Goal: Task Accomplishment & Management: Use online tool/utility

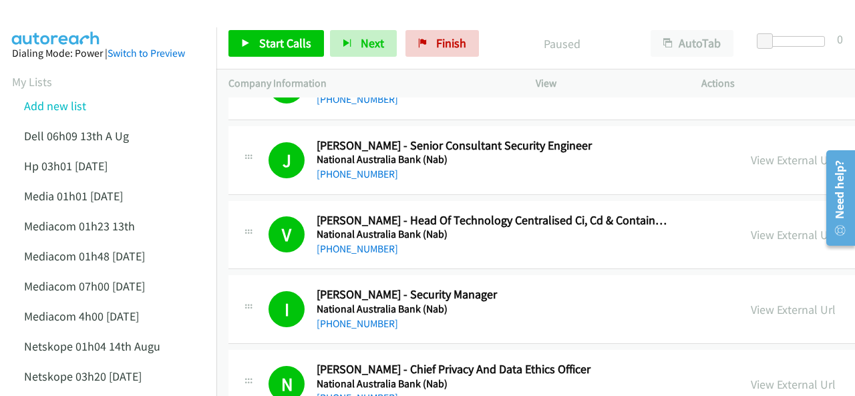
scroll to position [134, 0]
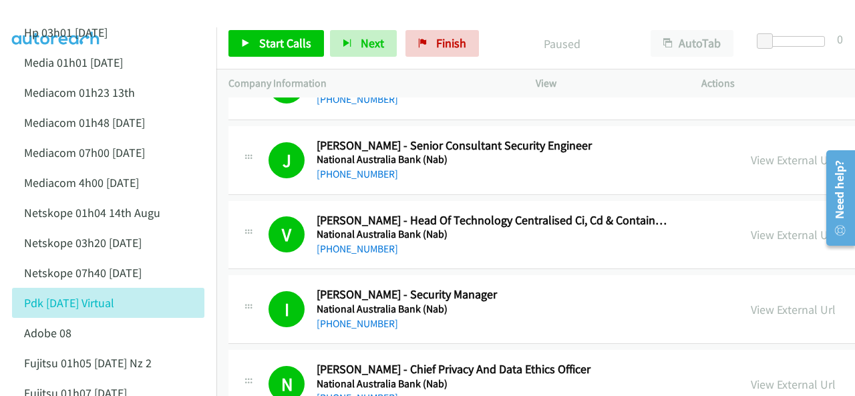
click at [65, 11] on img at bounding box center [56, 23] width 100 height 47
click at [277, 39] on span "Start Calls" at bounding box center [285, 42] width 52 height 15
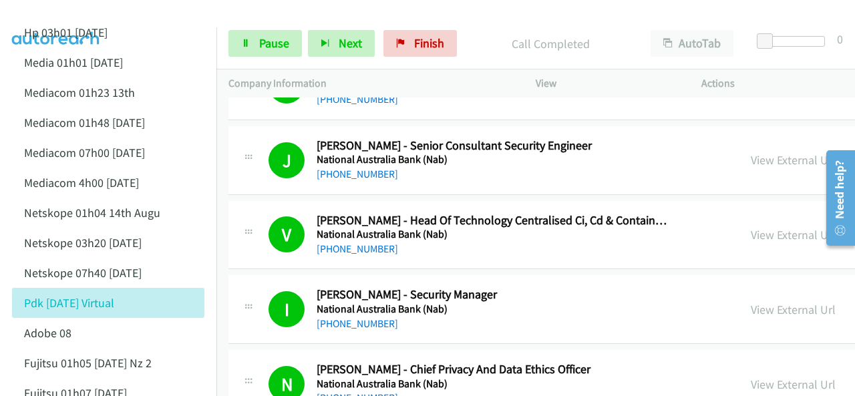
click at [87, 19] on img at bounding box center [56, 23] width 100 height 47
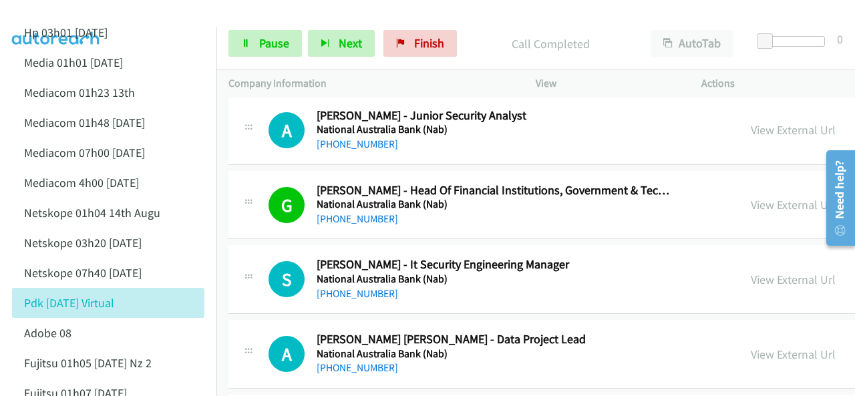
scroll to position [5675, 0]
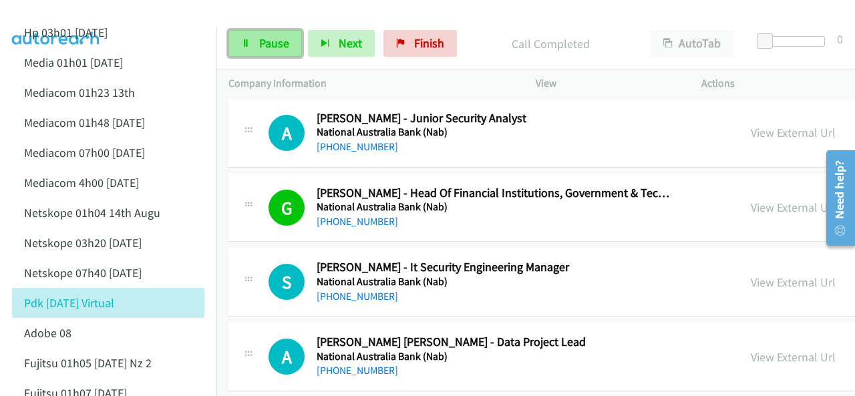
click at [266, 38] on span "Pause" at bounding box center [274, 42] width 30 height 15
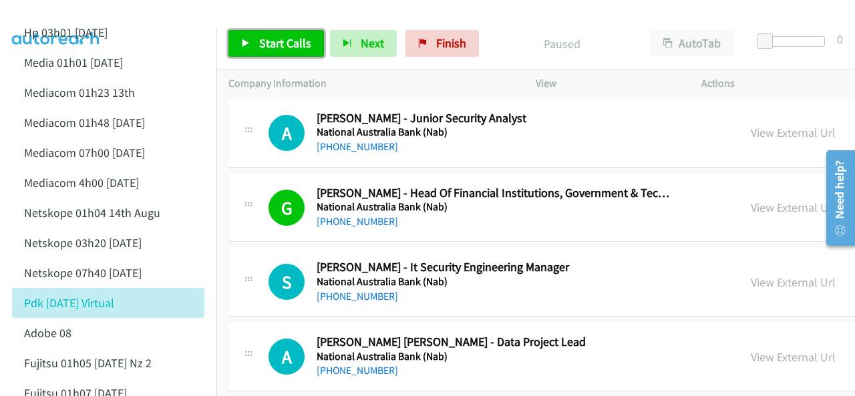
click at [256, 43] on link "Start Calls" at bounding box center [275, 43] width 95 height 27
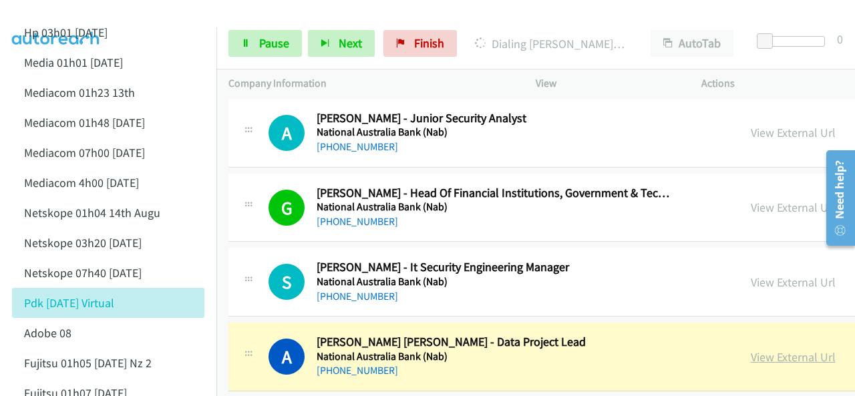
click at [752, 349] on link "View External Url" at bounding box center [792, 356] width 85 height 15
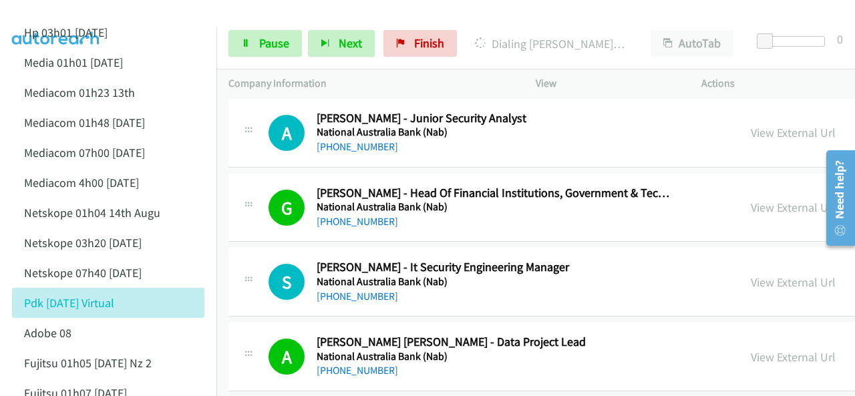
click at [85, 17] on img at bounding box center [56, 23] width 100 height 47
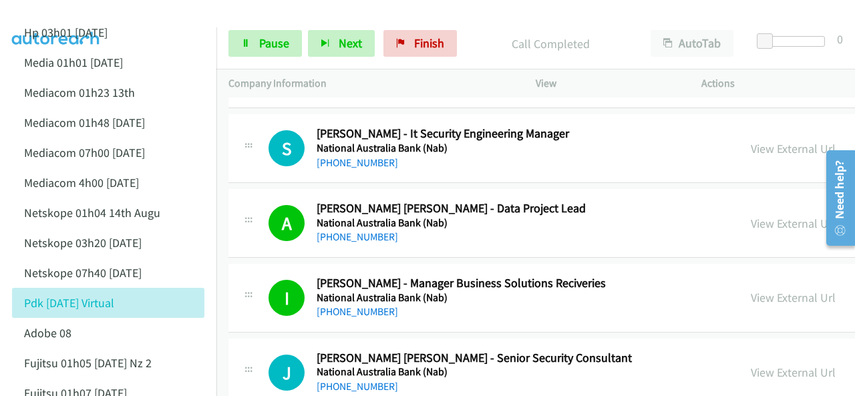
click at [77, 11] on img at bounding box center [56, 23] width 100 height 47
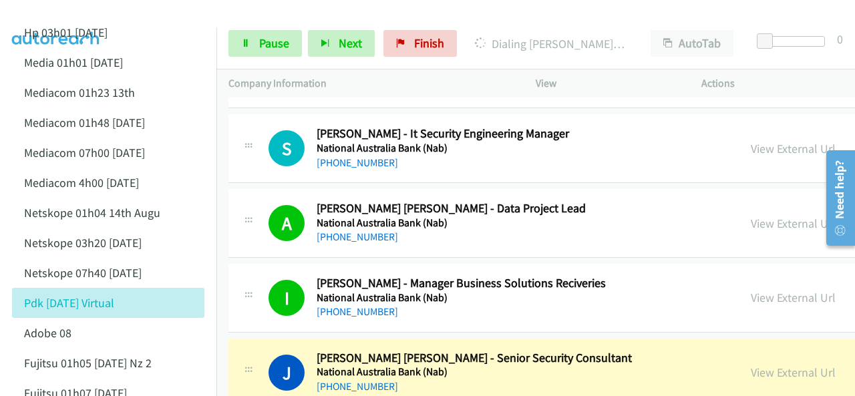
click at [58, 23] on img at bounding box center [56, 23] width 100 height 47
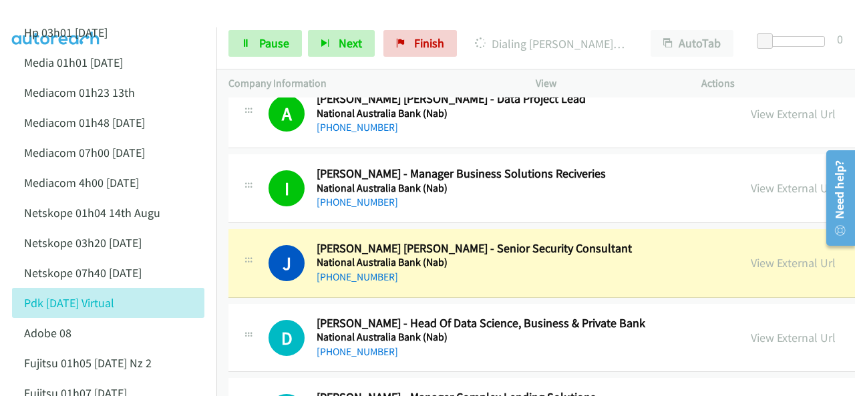
scroll to position [5942, 0]
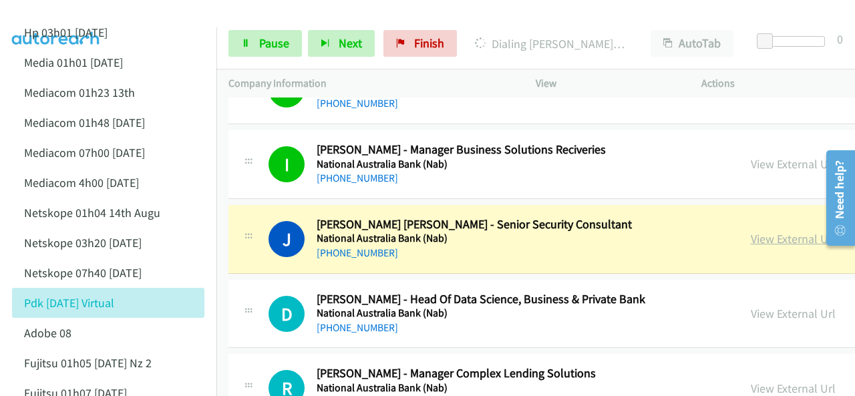
drag, startPoint x: 756, startPoint y: 220, endPoint x: 754, endPoint y: 227, distance: 7.0
click at [760, 231] on link "View External Url" at bounding box center [792, 238] width 85 height 15
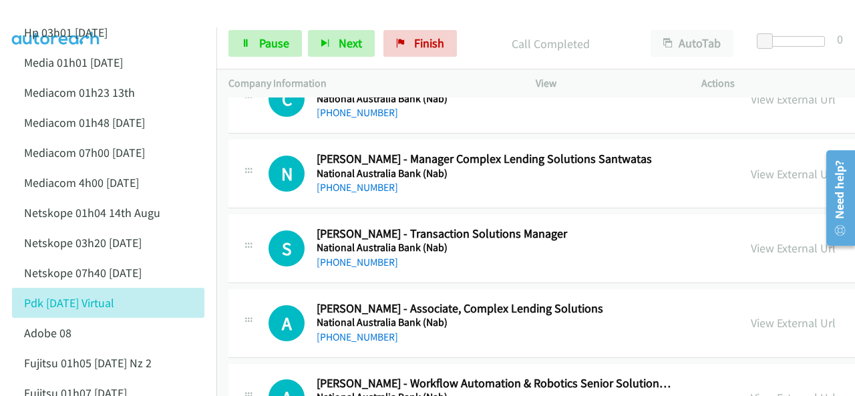
scroll to position [6276, 0]
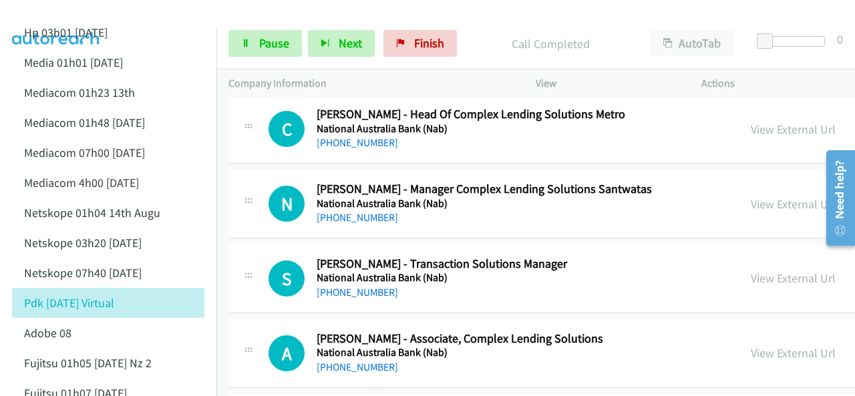
click at [170, 19] on div at bounding box center [421, 25] width 843 height 51
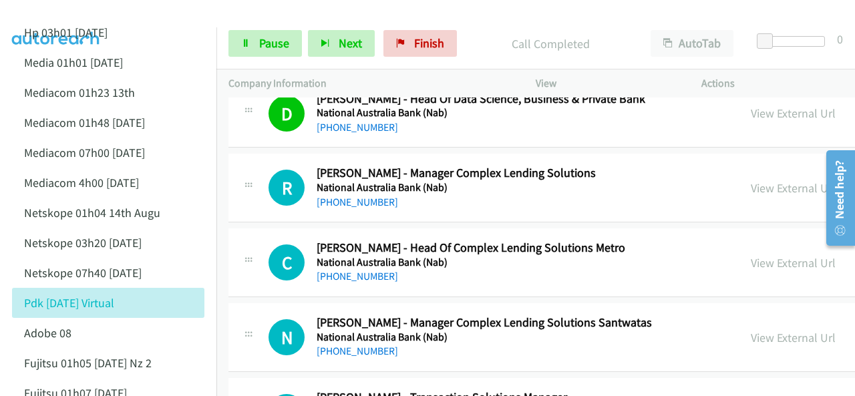
scroll to position [5942, 0]
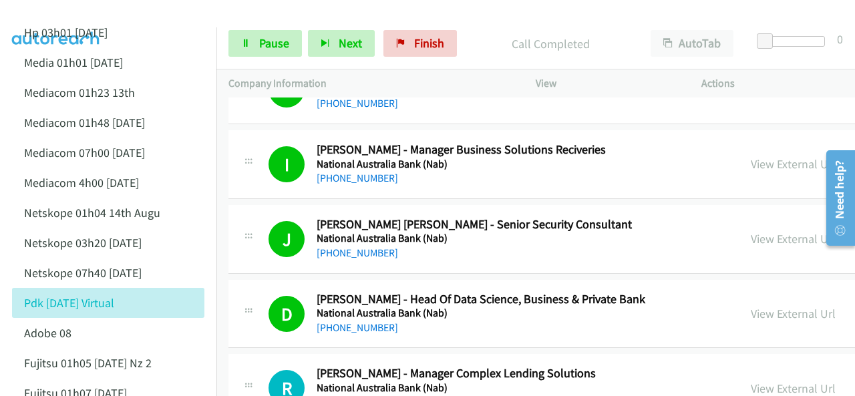
click at [97, 15] on img at bounding box center [56, 23] width 100 height 47
click at [257, 31] on link "Pause" at bounding box center [264, 43] width 73 height 27
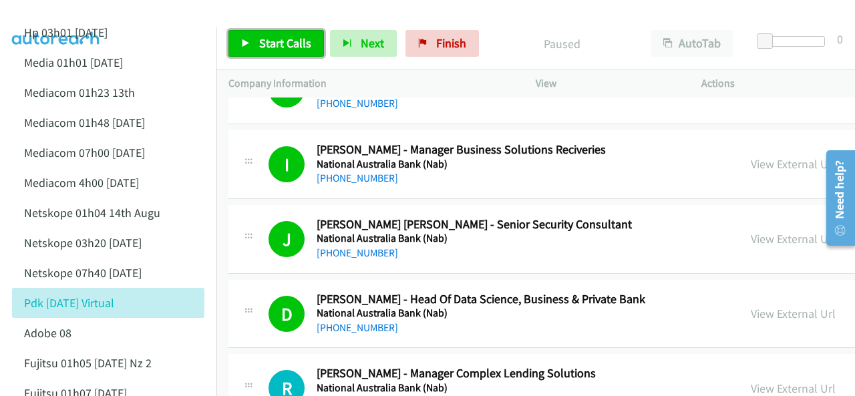
click at [259, 40] on span "Start Calls" at bounding box center [285, 42] width 52 height 15
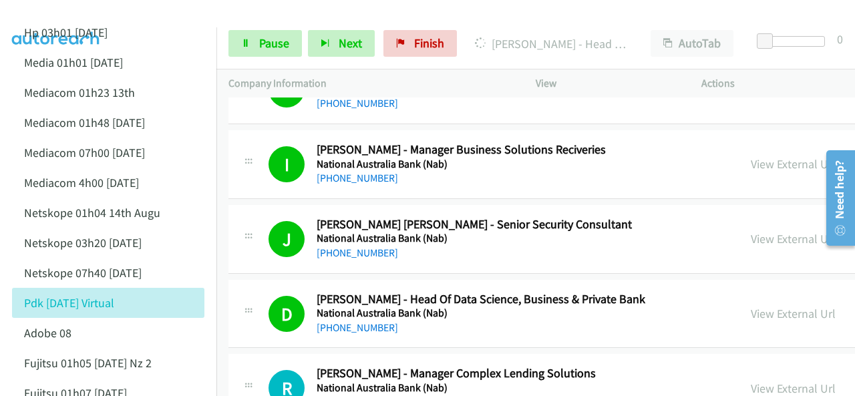
click at [74, 11] on img at bounding box center [56, 23] width 100 height 47
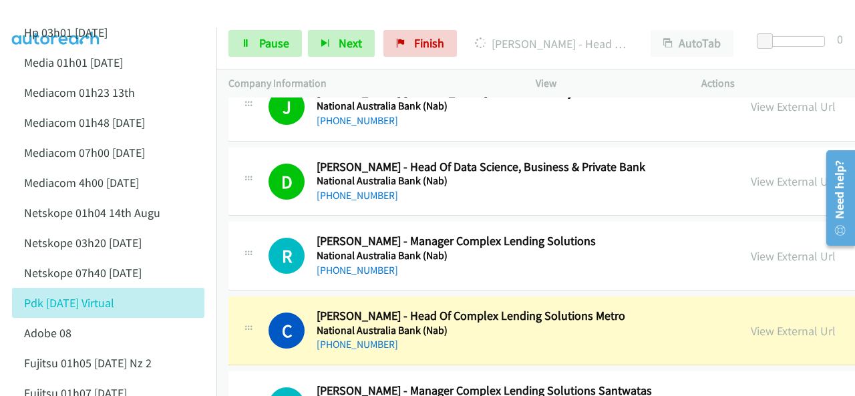
scroll to position [6076, 0]
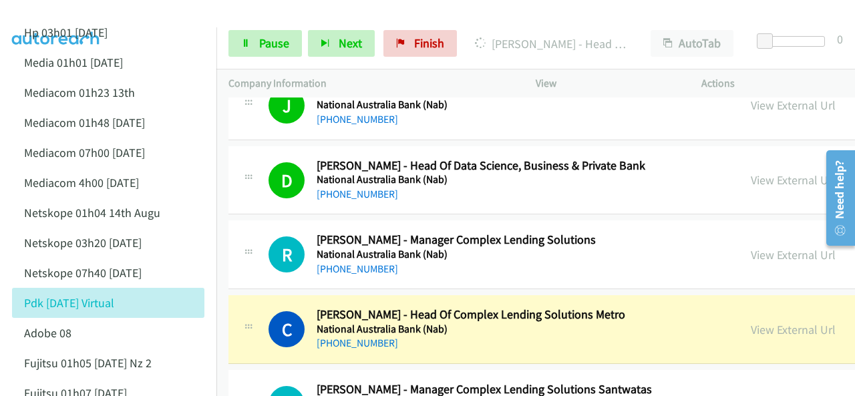
click at [159, 10] on div at bounding box center [421, 25] width 843 height 51
click at [260, 43] on span "Pause" at bounding box center [274, 42] width 30 height 15
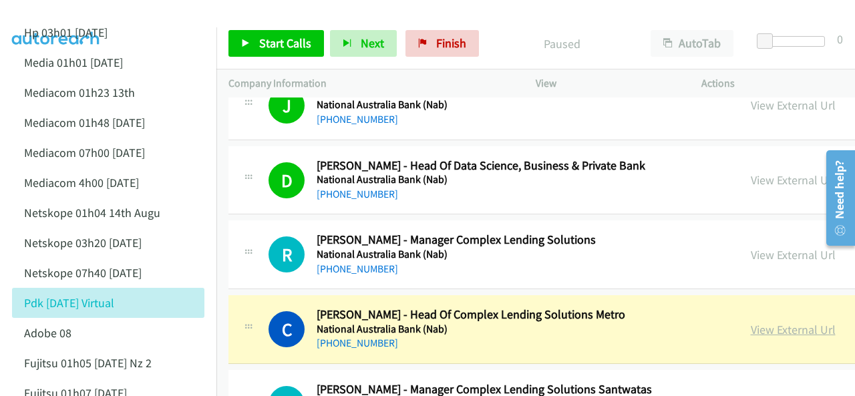
click at [754, 322] on link "View External Url" at bounding box center [792, 329] width 85 height 15
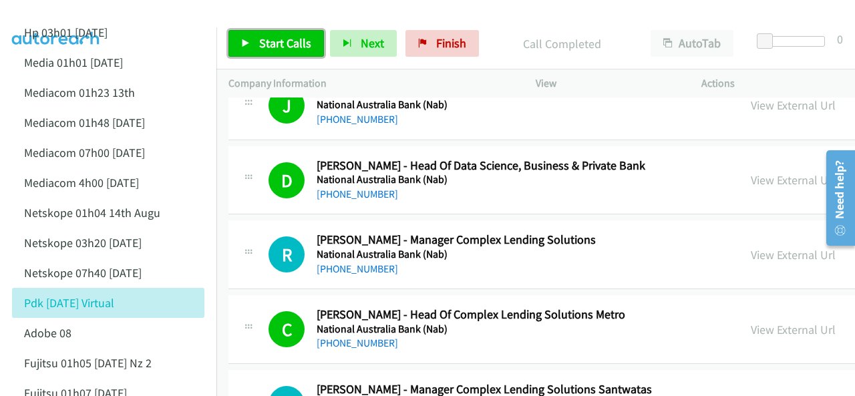
click at [267, 37] on span "Start Calls" at bounding box center [285, 42] width 52 height 15
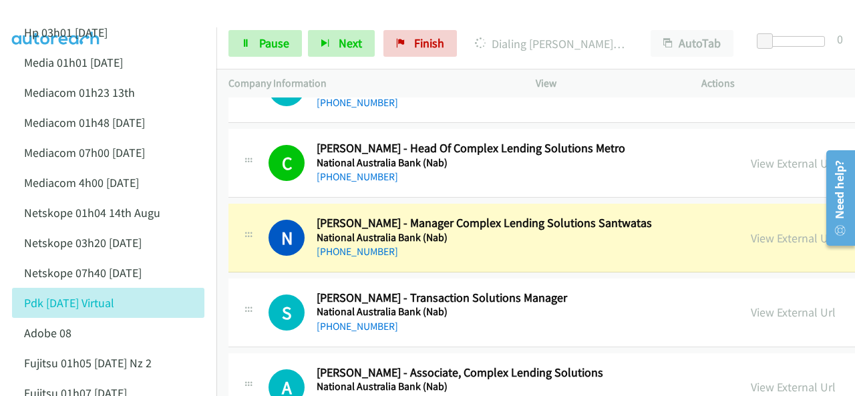
scroll to position [6209, 0]
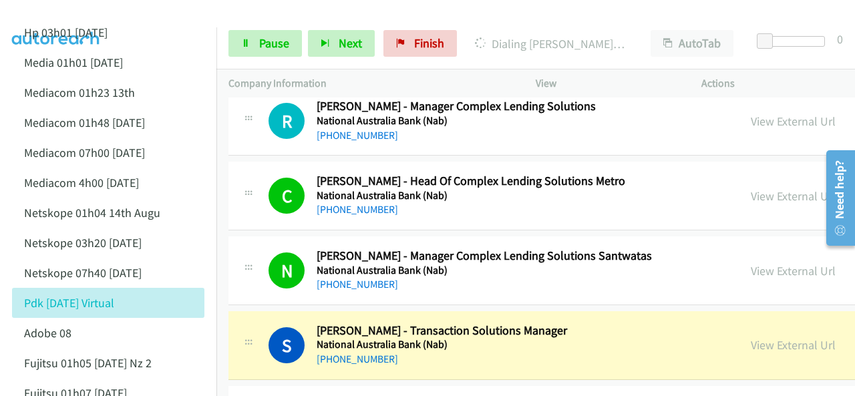
click at [51, 12] on img at bounding box center [56, 23] width 100 height 47
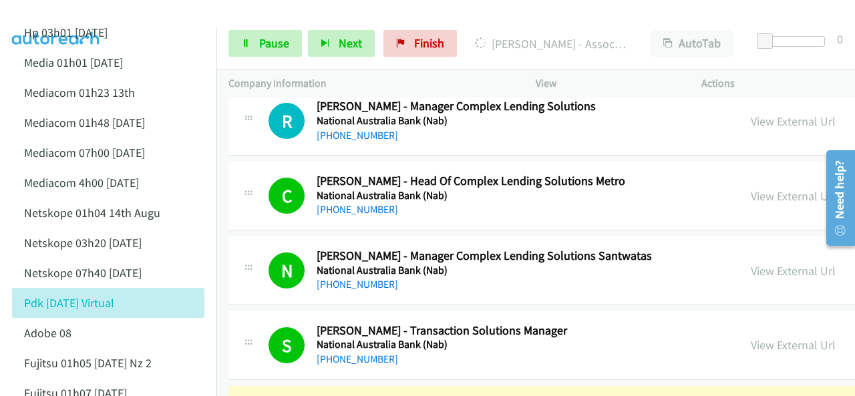
click at [63, 12] on img at bounding box center [56, 23] width 100 height 47
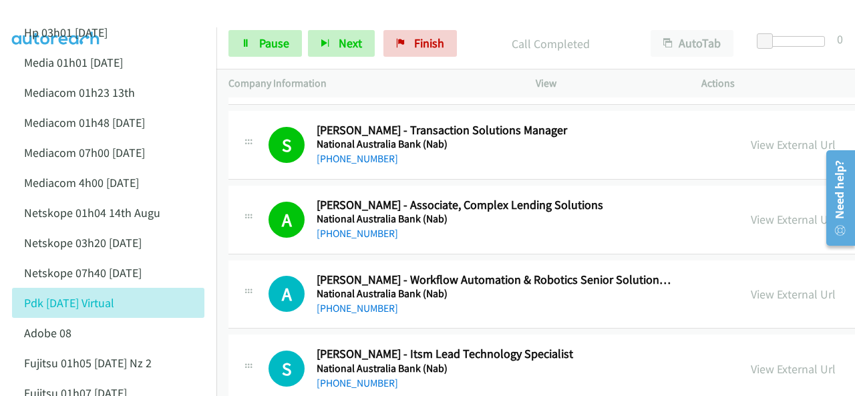
click at [85, 19] on img at bounding box center [56, 23] width 100 height 47
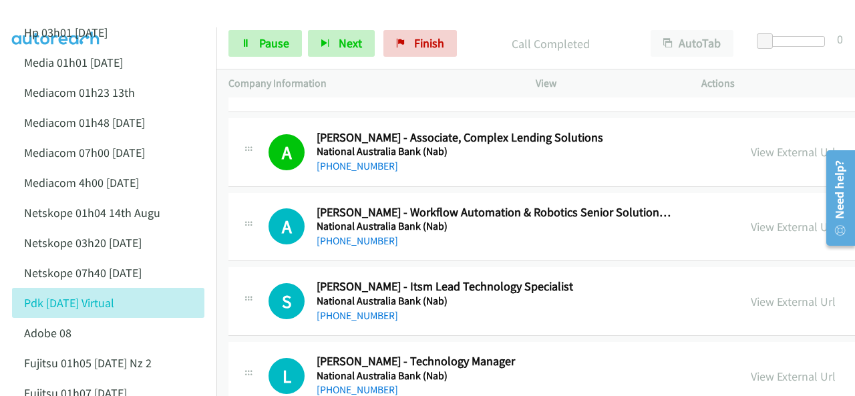
scroll to position [6543, 0]
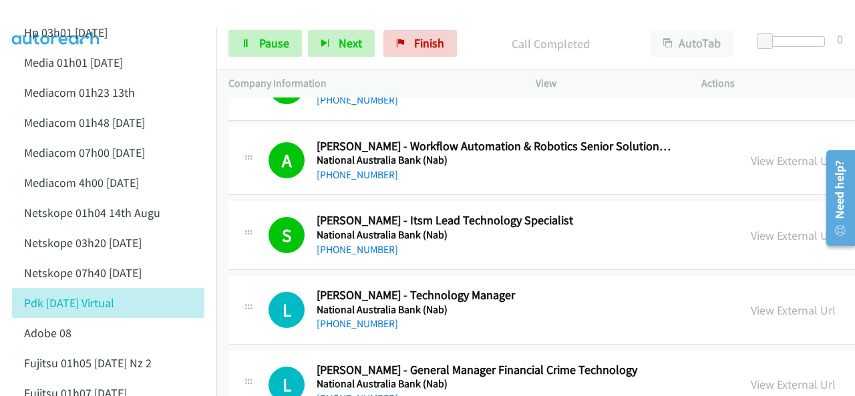
click at [97, 15] on img at bounding box center [56, 23] width 100 height 47
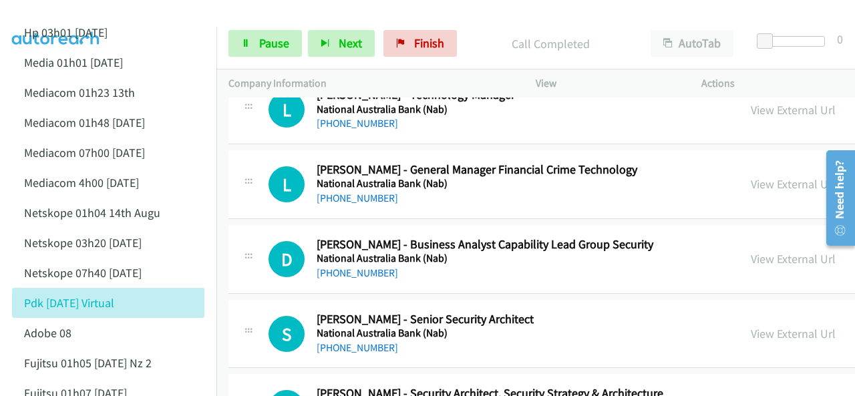
scroll to position [6677, 0]
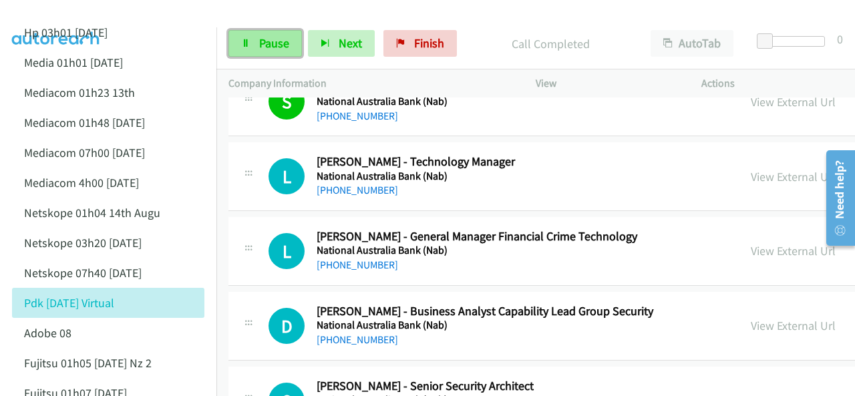
click at [278, 48] on span "Pause" at bounding box center [274, 42] width 30 height 15
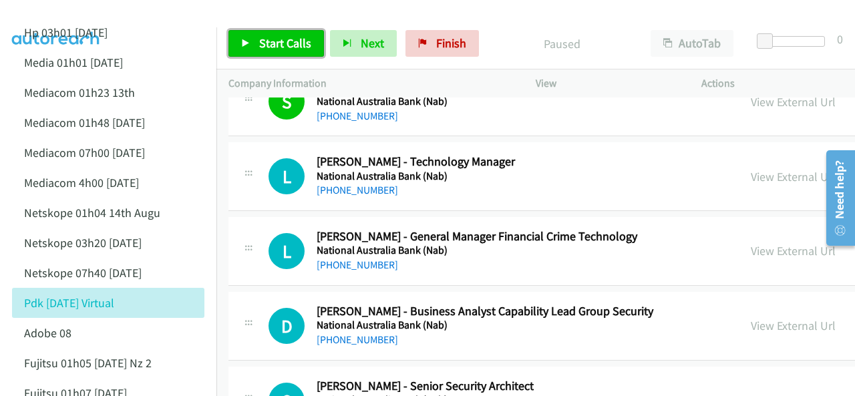
click at [260, 41] on span "Start Calls" at bounding box center [285, 42] width 52 height 15
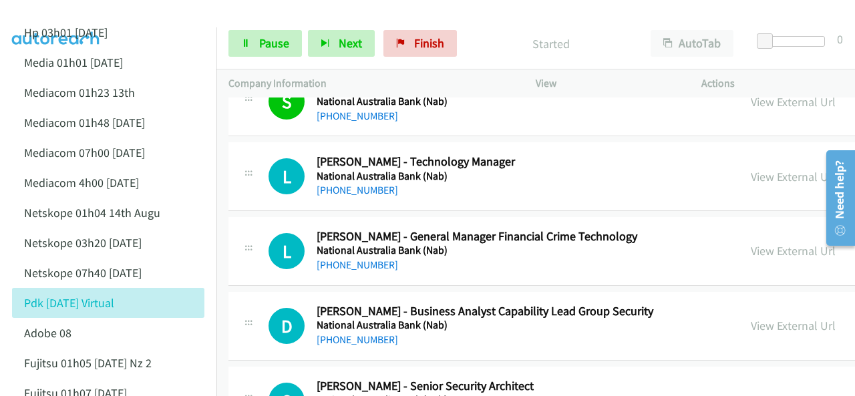
click at [81, 10] on img at bounding box center [56, 23] width 100 height 47
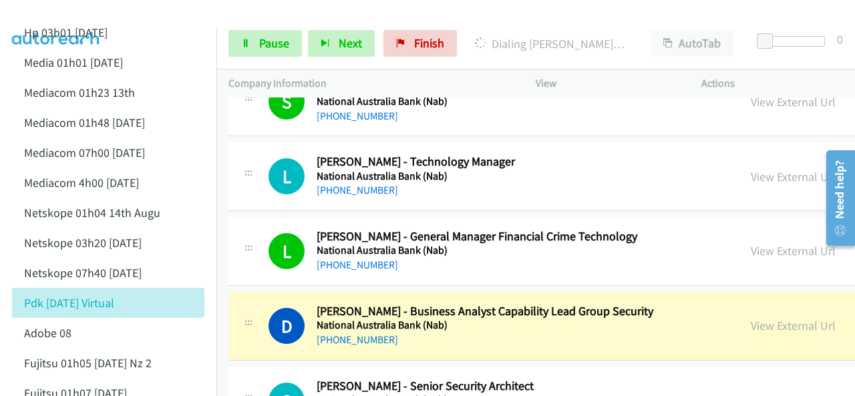
click at [82, 11] on img at bounding box center [56, 23] width 100 height 47
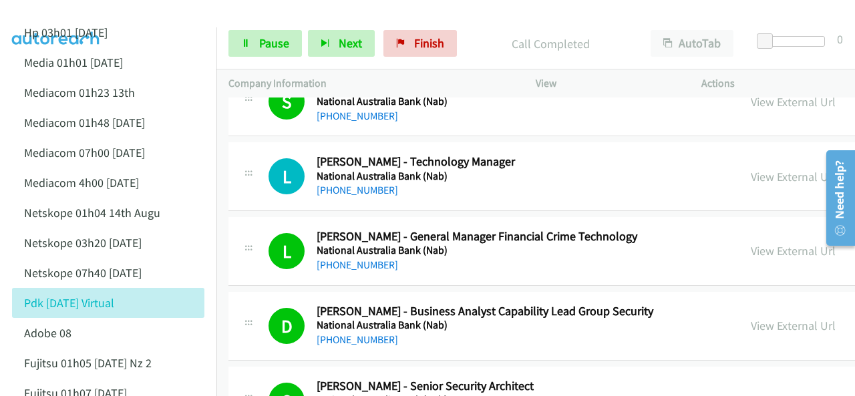
click at [95, 18] on img at bounding box center [56, 23] width 100 height 47
click at [263, 31] on link "Pause" at bounding box center [264, 43] width 73 height 27
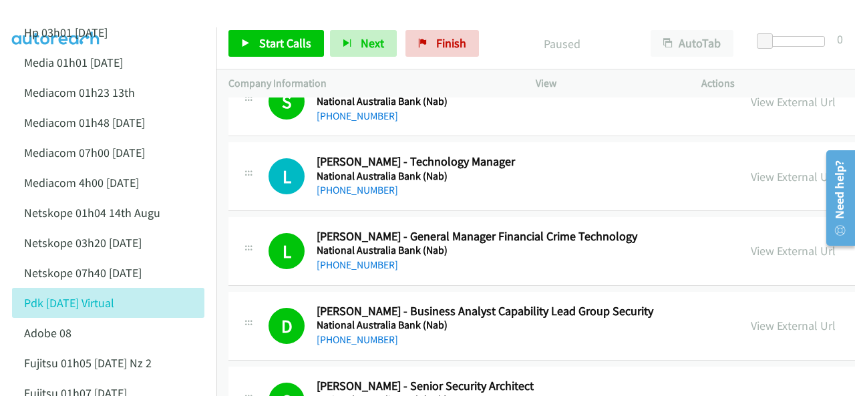
click at [59, 13] on img at bounding box center [56, 23] width 100 height 47
click at [285, 42] on span "Start Calls" at bounding box center [285, 42] width 52 height 15
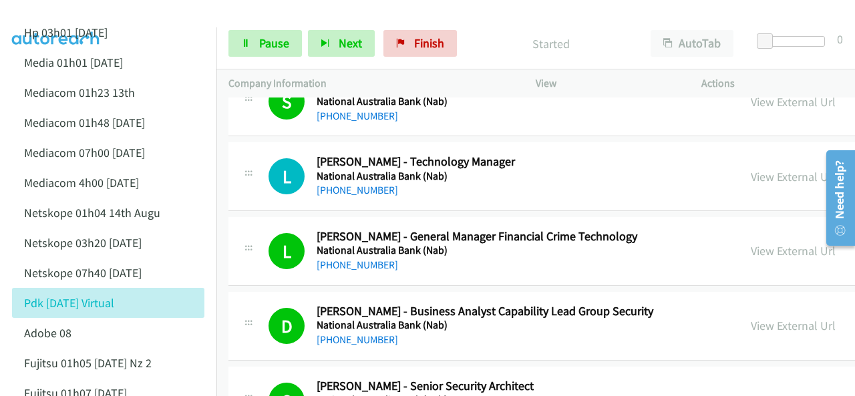
scroll to position [6877, 0]
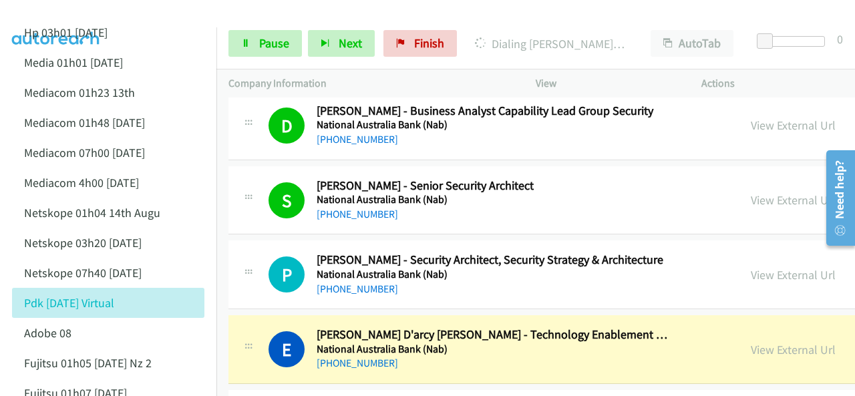
click at [77, 15] on img at bounding box center [56, 23] width 100 height 47
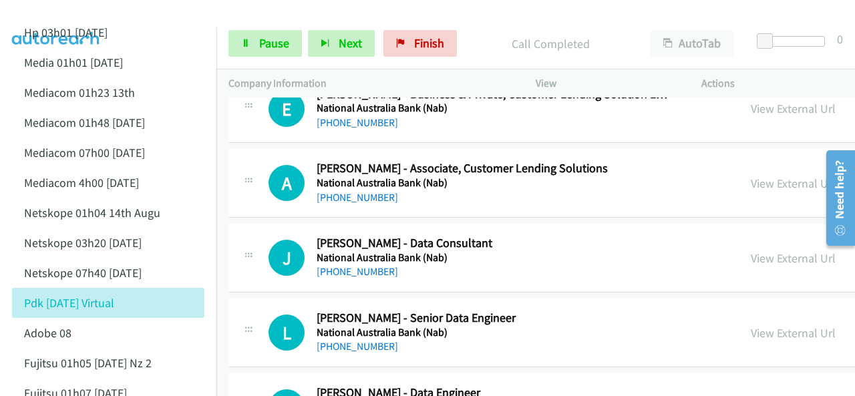
scroll to position [7211, 0]
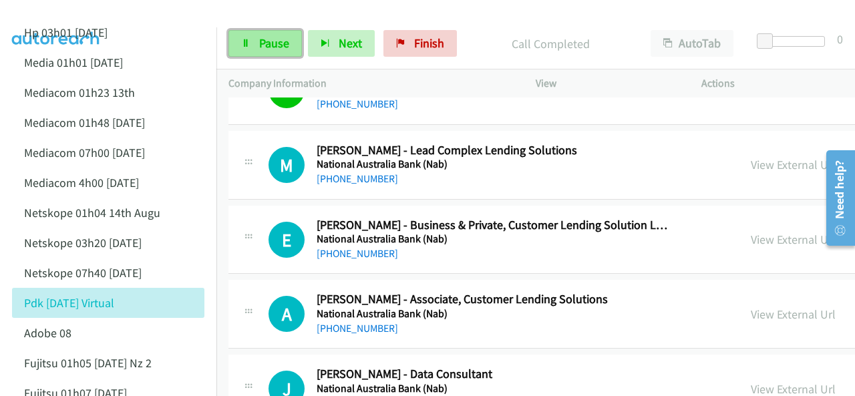
click at [245, 39] on icon at bounding box center [245, 43] width 9 height 9
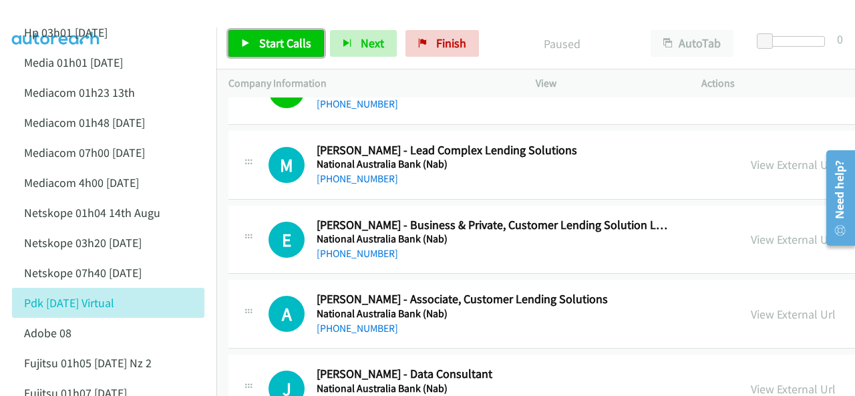
click at [287, 42] on span "Start Calls" at bounding box center [285, 42] width 52 height 15
click at [262, 46] on span "Start Calls" at bounding box center [285, 42] width 52 height 15
click at [501, 12] on div at bounding box center [421, 25] width 843 height 51
click at [280, 41] on span "Start Calls" at bounding box center [285, 42] width 52 height 15
click at [271, 39] on span "Start Calls" at bounding box center [285, 42] width 52 height 15
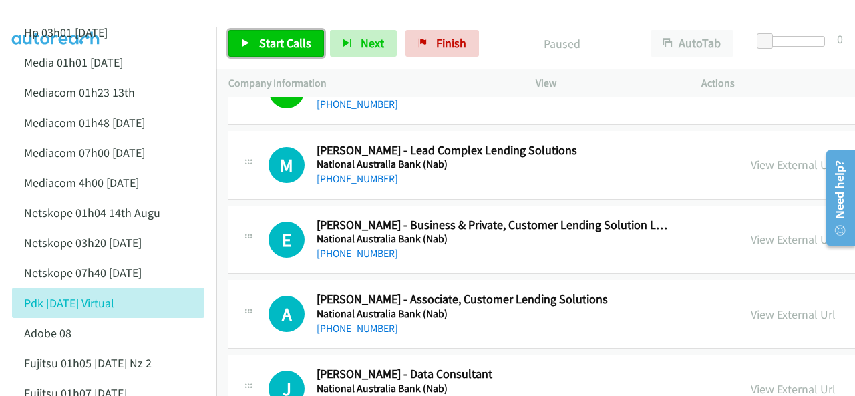
click at [280, 35] on span "Start Calls" at bounding box center [285, 42] width 52 height 15
click at [286, 41] on span "Start Calls" at bounding box center [285, 42] width 52 height 15
click at [273, 45] on span "Start Calls" at bounding box center [285, 42] width 52 height 15
click at [280, 48] on span "Start Calls" at bounding box center [285, 42] width 52 height 15
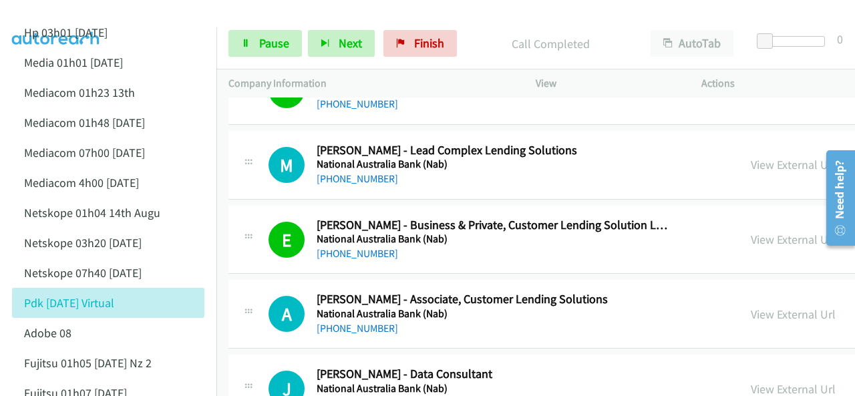
click at [76, 18] on img at bounding box center [56, 23] width 100 height 47
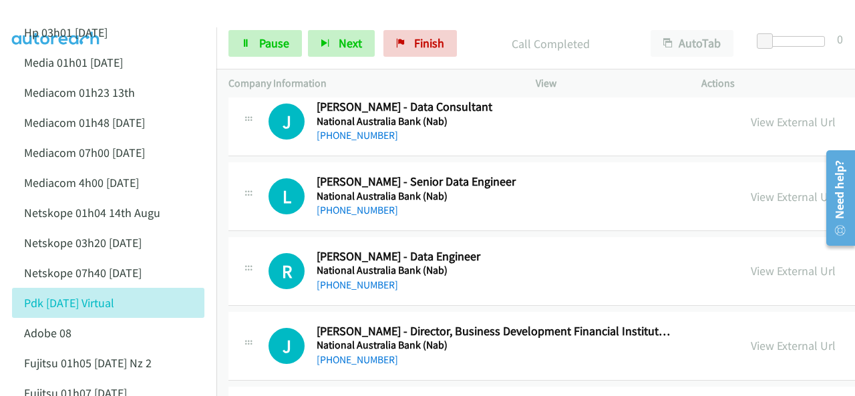
scroll to position [7278, 0]
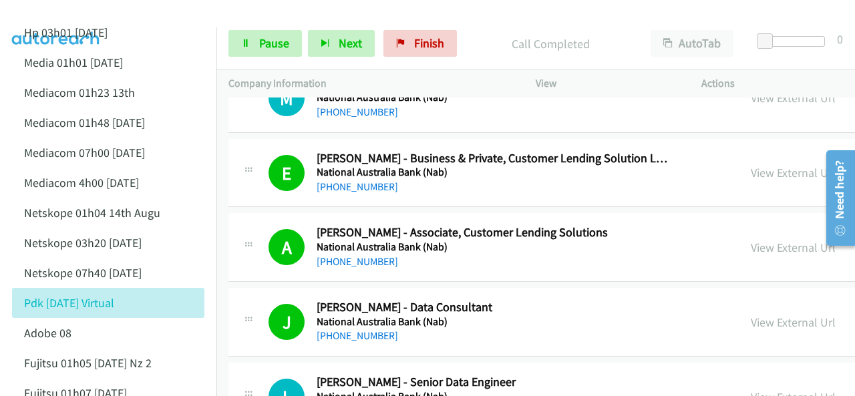
click at [35, 10] on img at bounding box center [56, 23] width 100 height 47
click at [271, 45] on span "Pause" at bounding box center [274, 42] width 30 height 15
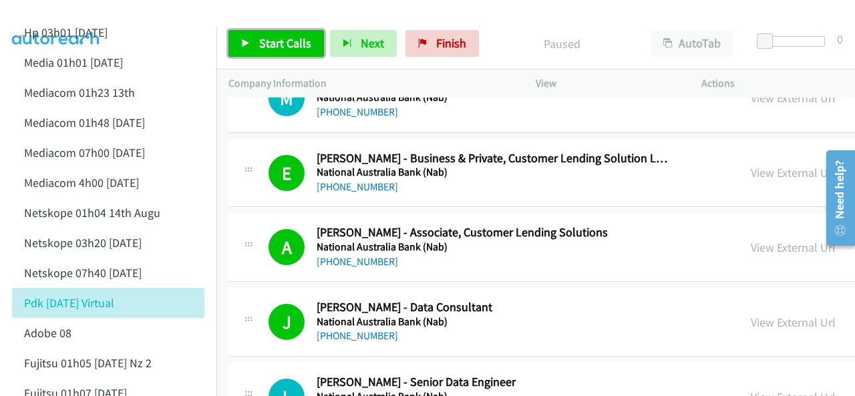
click at [290, 49] on span "Start Calls" at bounding box center [285, 42] width 52 height 15
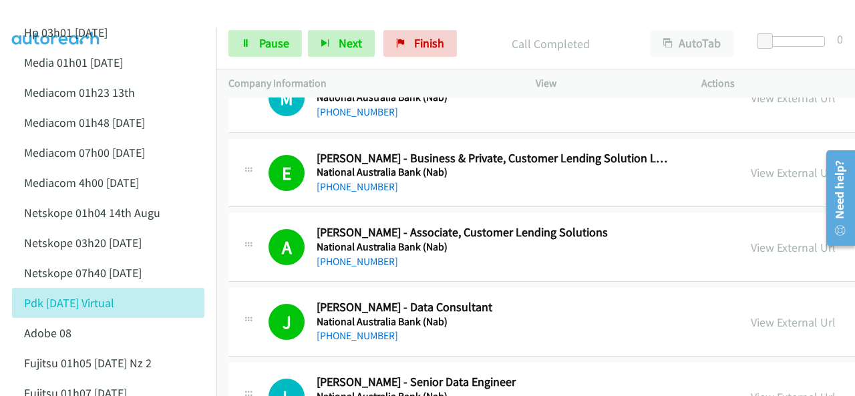
click at [68, 12] on img at bounding box center [56, 23] width 100 height 47
click at [259, 37] on span "Pause" at bounding box center [274, 42] width 30 height 15
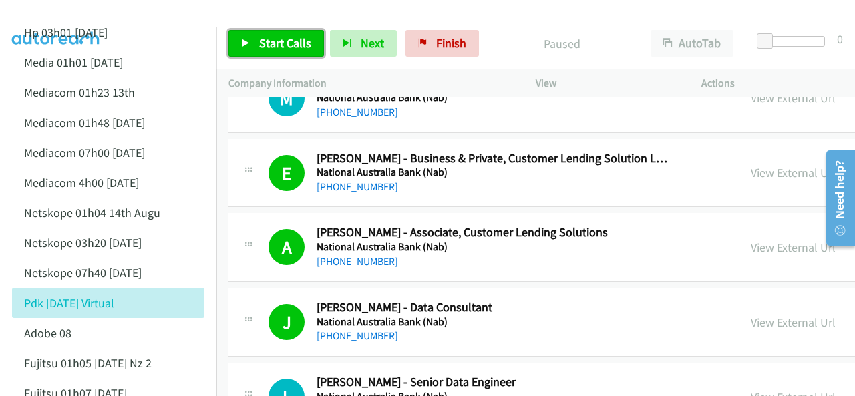
click at [264, 39] on span "Start Calls" at bounding box center [285, 42] width 52 height 15
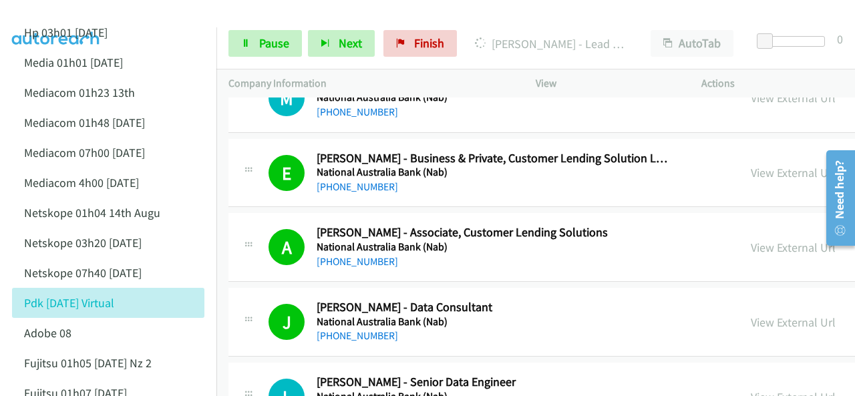
click at [100, 15] on img at bounding box center [56, 23] width 100 height 47
click at [85, 11] on img at bounding box center [56, 23] width 100 height 47
click at [89, 13] on img at bounding box center [56, 23] width 100 height 47
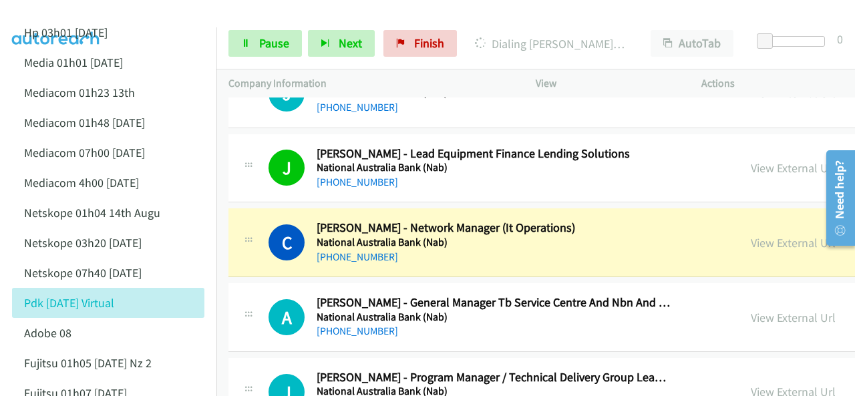
scroll to position [7812, 0]
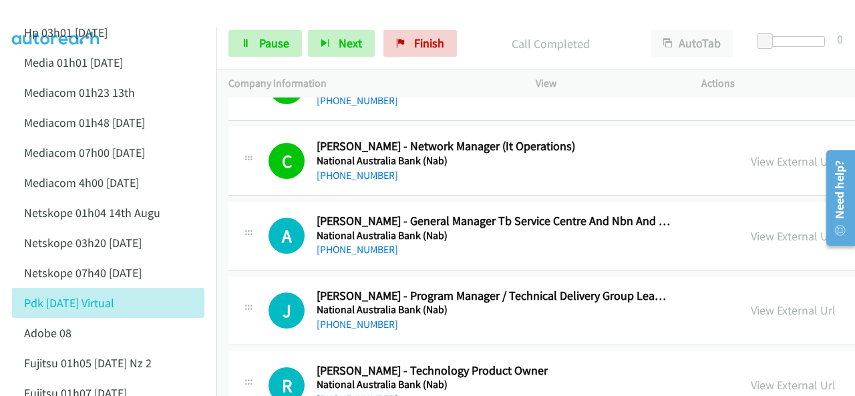
click at [117, 15] on div at bounding box center [421, 25] width 843 height 51
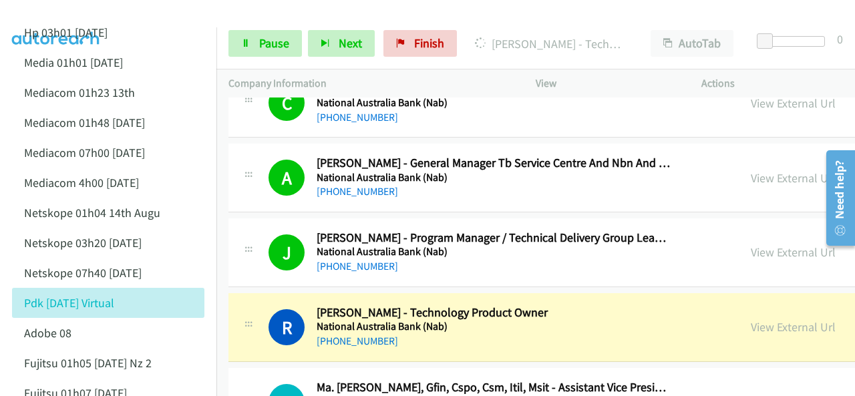
scroll to position [7878, 0]
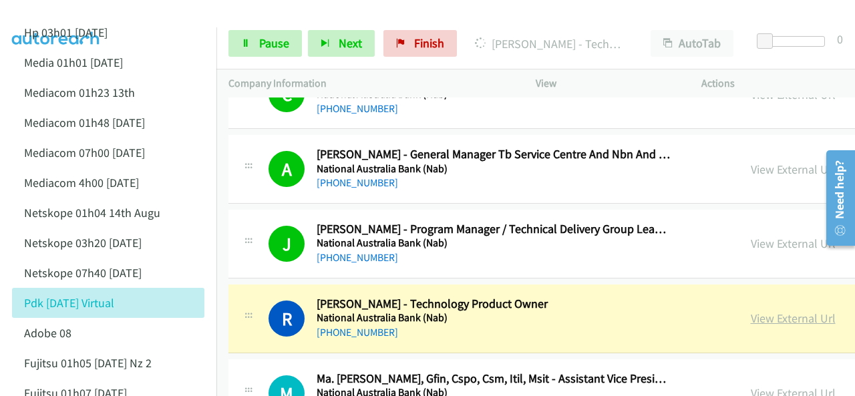
click at [758, 310] on link "View External Url" at bounding box center [792, 317] width 85 height 15
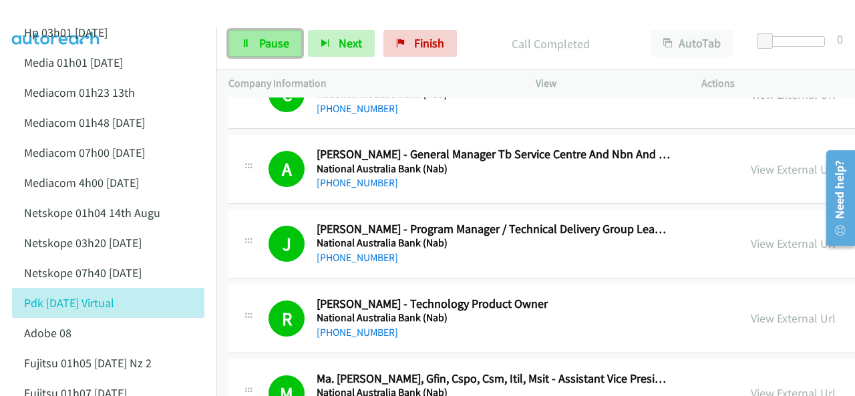
click at [255, 45] on link "Pause" at bounding box center [264, 43] width 73 height 27
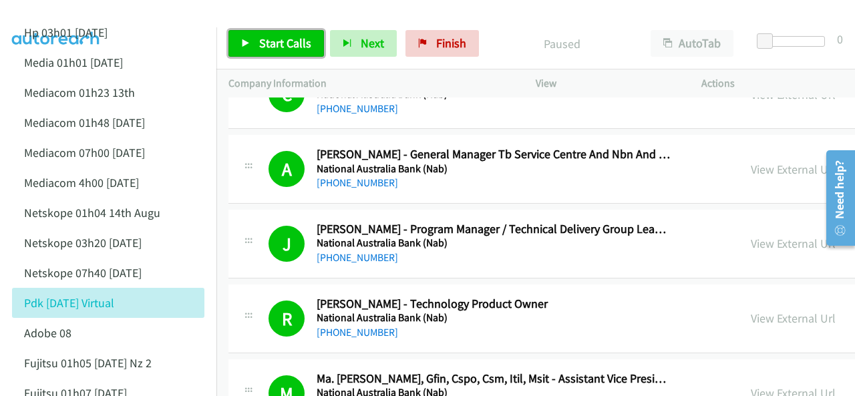
click at [274, 41] on span "Start Calls" at bounding box center [285, 42] width 52 height 15
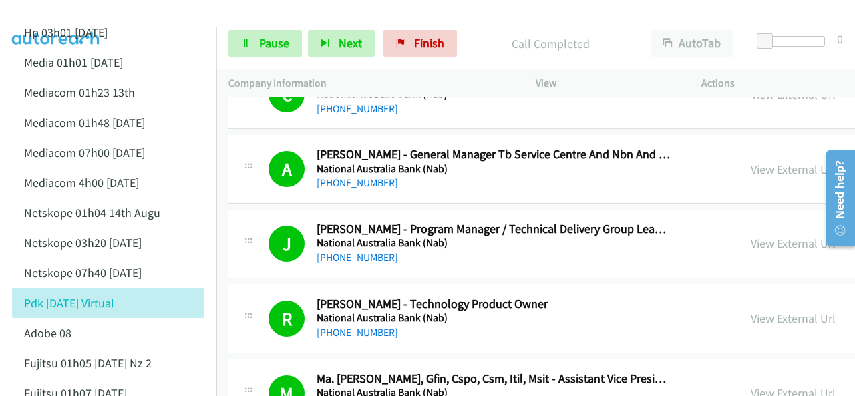
click at [104, 11] on img at bounding box center [56, 23] width 100 height 47
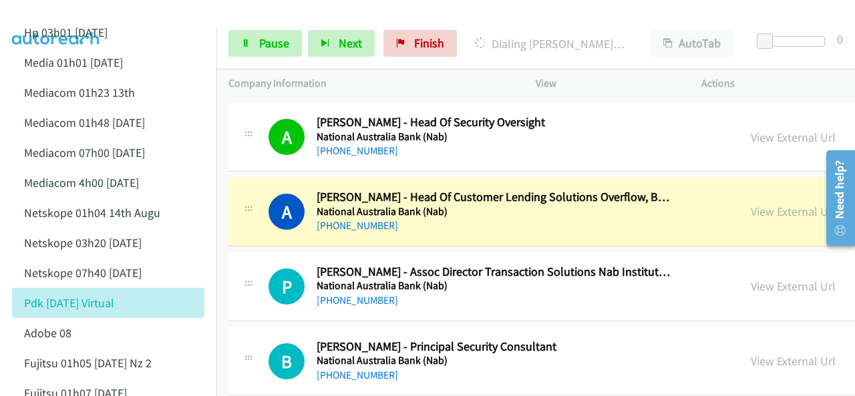
scroll to position [8212, 0]
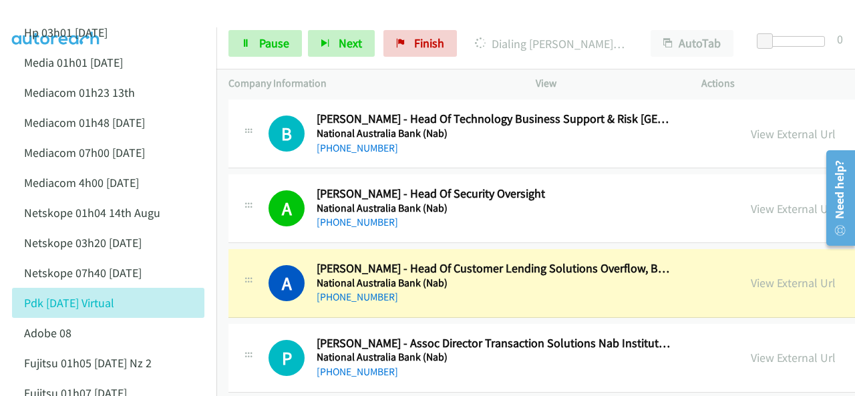
click at [182, 18] on div at bounding box center [421, 25] width 843 height 51
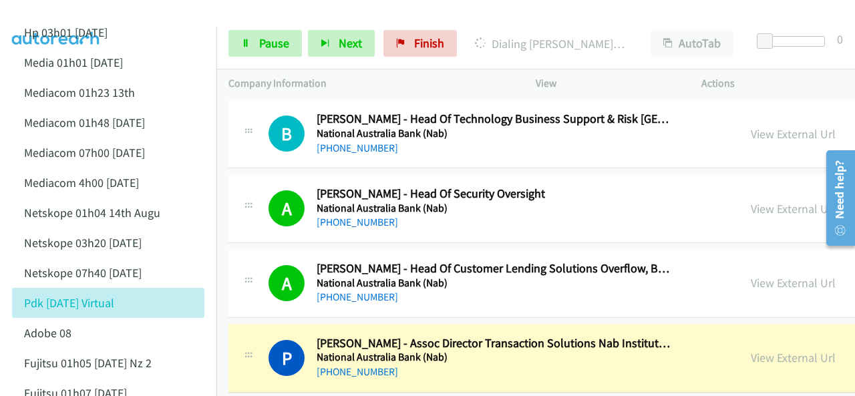
click at [87, 17] on img at bounding box center [56, 23] width 100 height 47
click at [154, 13] on div at bounding box center [421, 25] width 843 height 51
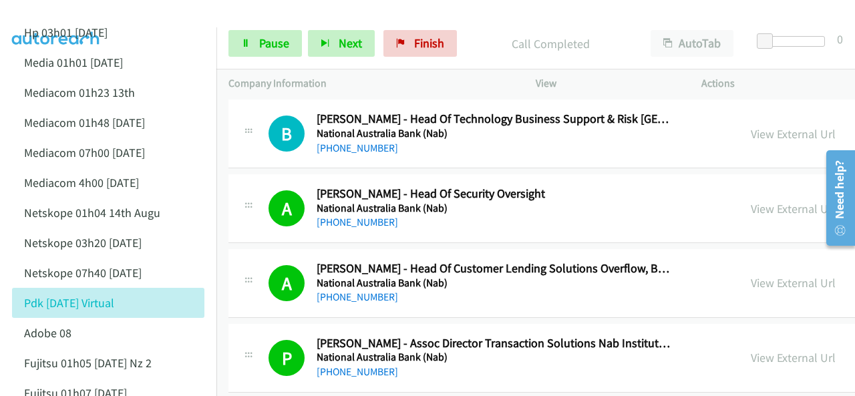
click at [99, 15] on img at bounding box center [56, 23] width 100 height 47
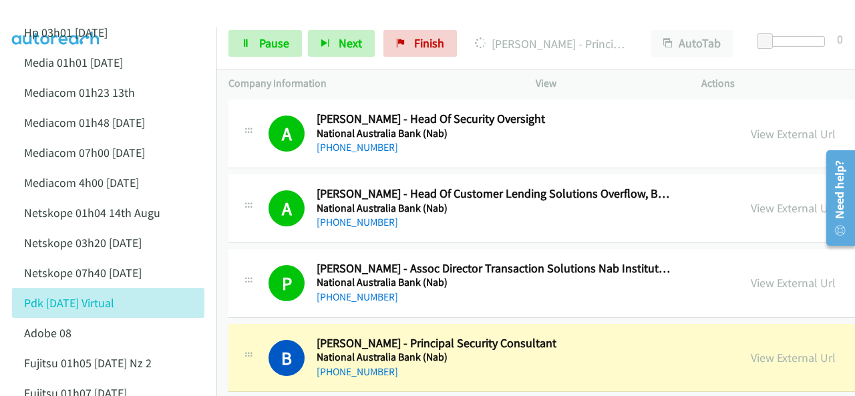
scroll to position [8413, 0]
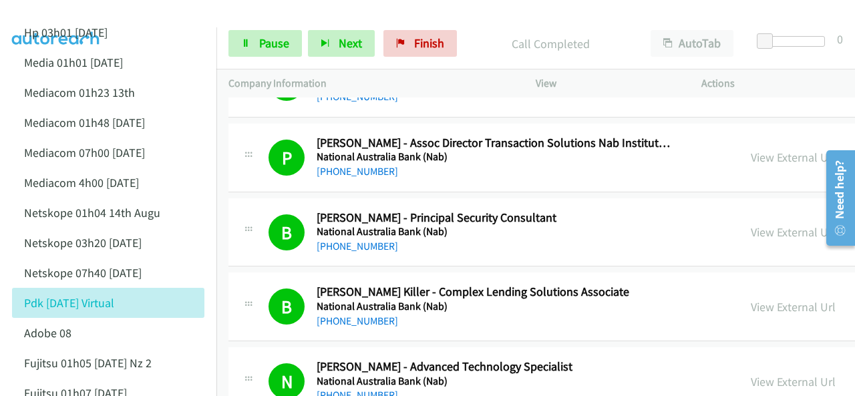
click at [54, 17] on img at bounding box center [56, 23] width 100 height 47
click at [88, 11] on img at bounding box center [56, 23] width 100 height 47
click at [80, 13] on img at bounding box center [56, 23] width 100 height 47
click at [89, 16] on img at bounding box center [56, 23] width 100 height 47
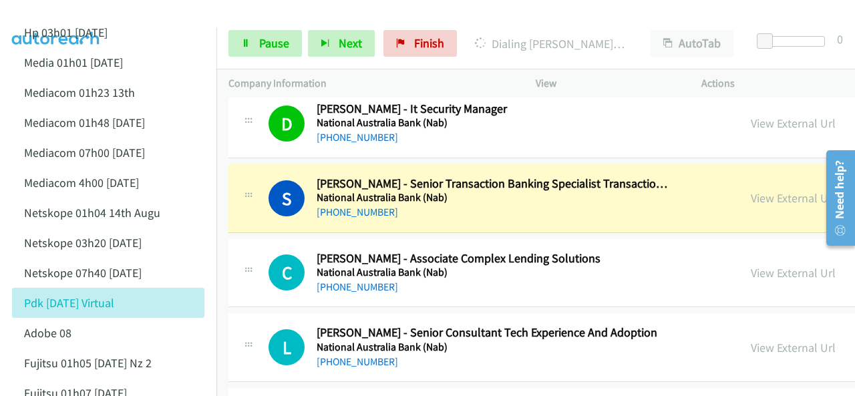
scroll to position [8813, 0]
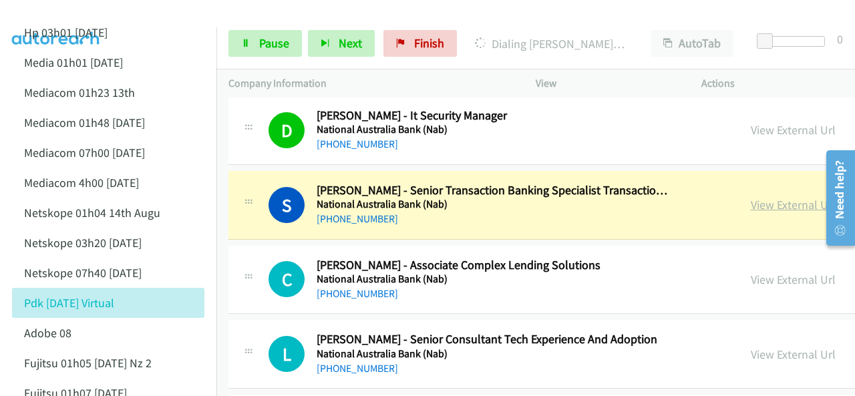
click at [750, 197] on link "View External Url" at bounding box center [792, 204] width 85 height 15
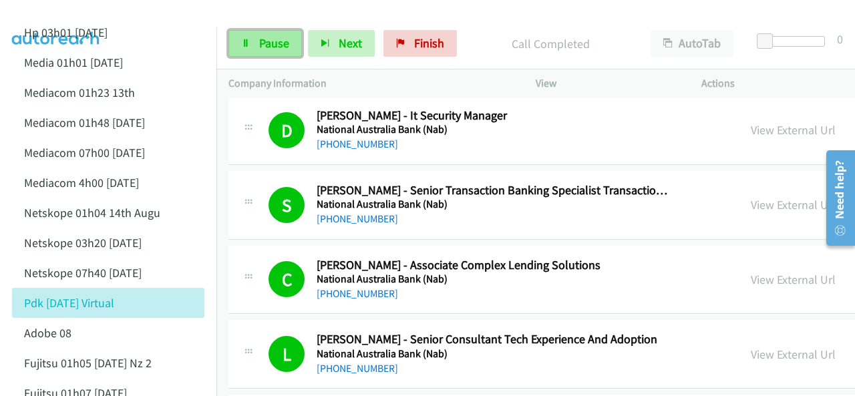
click at [264, 48] on span "Pause" at bounding box center [274, 42] width 30 height 15
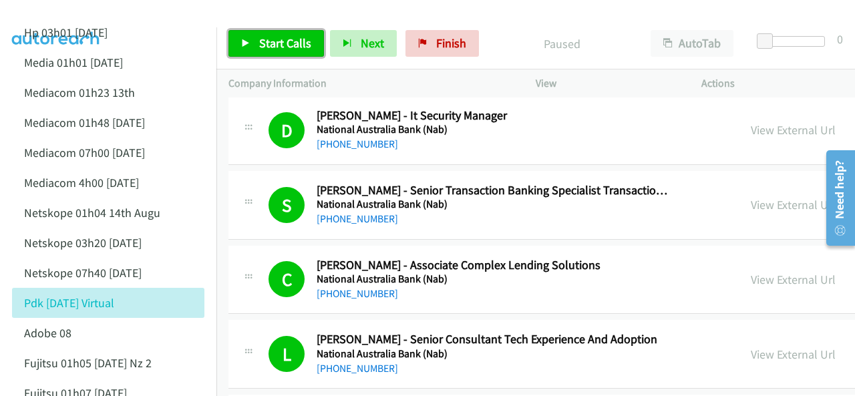
click at [288, 46] on span "Start Calls" at bounding box center [285, 42] width 52 height 15
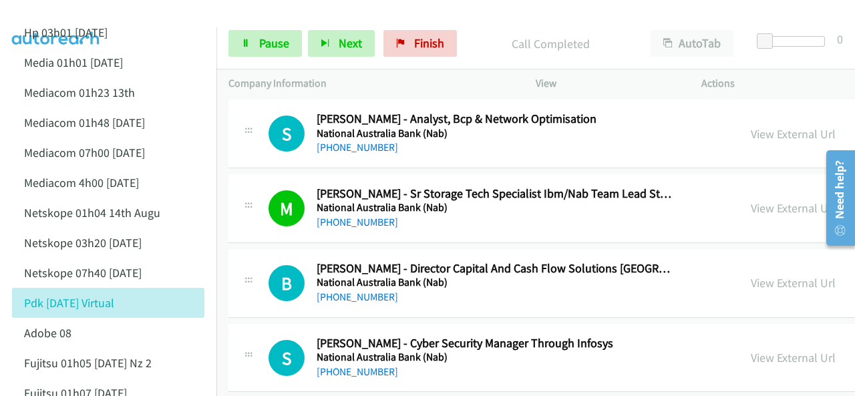
scroll to position [9147, 0]
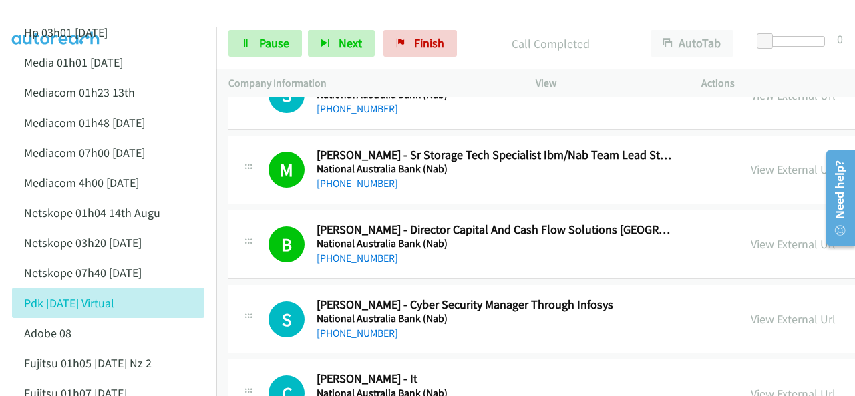
click at [85, 18] on img at bounding box center [56, 23] width 100 height 47
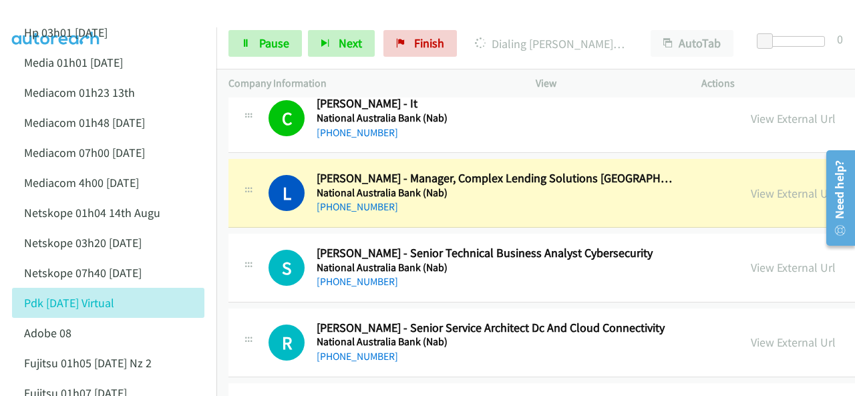
scroll to position [9414, 0]
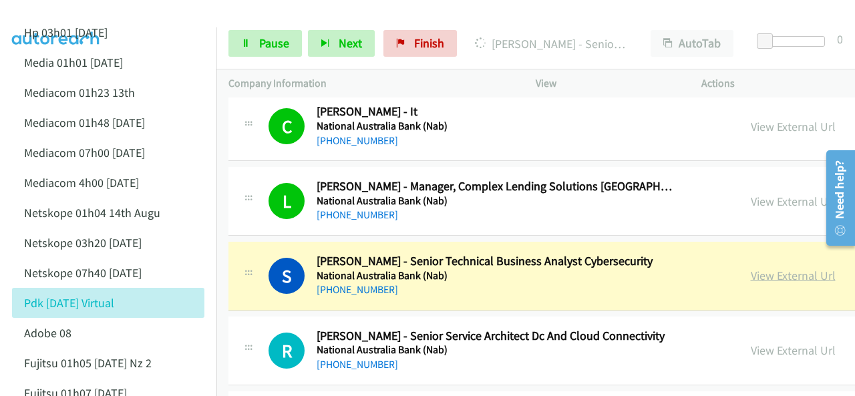
click at [754, 268] on link "View External Url" at bounding box center [792, 275] width 85 height 15
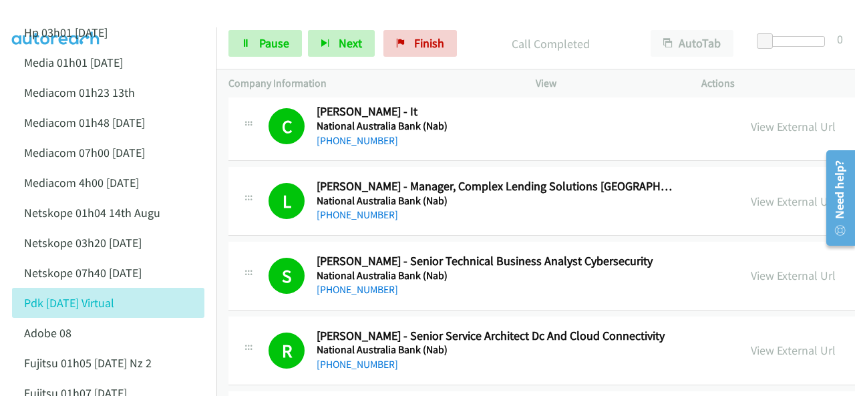
click at [98, 16] on img at bounding box center [56, 23] width 100 height 47
click at [105, 14] on img at bounding box center [56, 23] width 100 height 47
click at [112, 11] on div at bounding box center [421, 25] width 843 height 51
click at [109, 12] on div at bounding box center [421, 25] width 843 height 51
click at [288, 34] on link "Pause" at bounding box center [264, 43] width 73 height 27
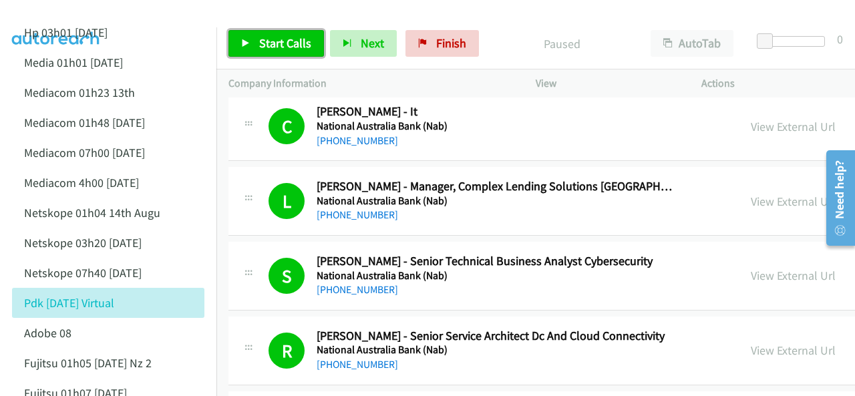
click at [276, 45] on span "Start Calls" at bounding box center [285, 42] width 52 height 15
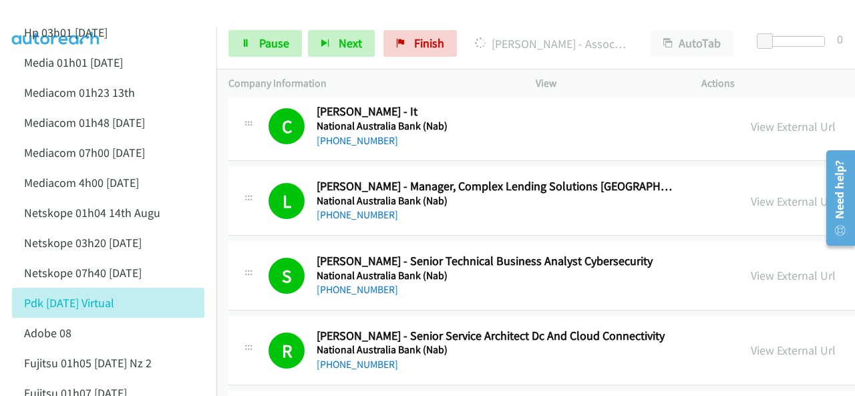
click at [73, 17] on img at bounding box center [56, 23] width 100 height 47
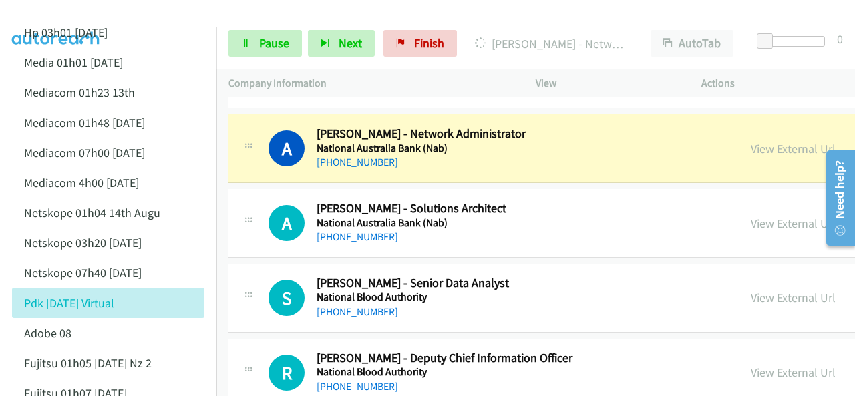
scroll to position [9815, 0]
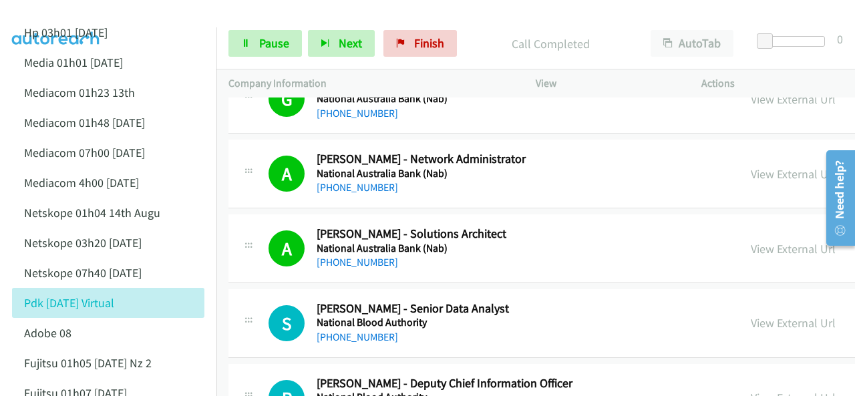
click at [76, 16] on img at bounding box center [56, 23] width 100 height 47
click at [259, 38] on span "Pause" at bounding box center [274, 42] width 30 height 15
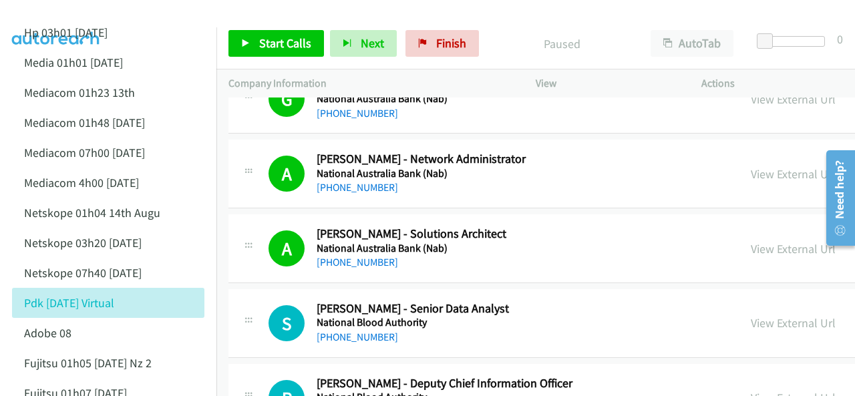
click at [81, 17] on img at bounding box center [56, 23] width 100 height 47
click at [89, 11] on img at bounding box center [56, 23] width 100 height 47
click at [278, 46] on span "Start Calls" at bounding box center [285, 42] width 52 height 15
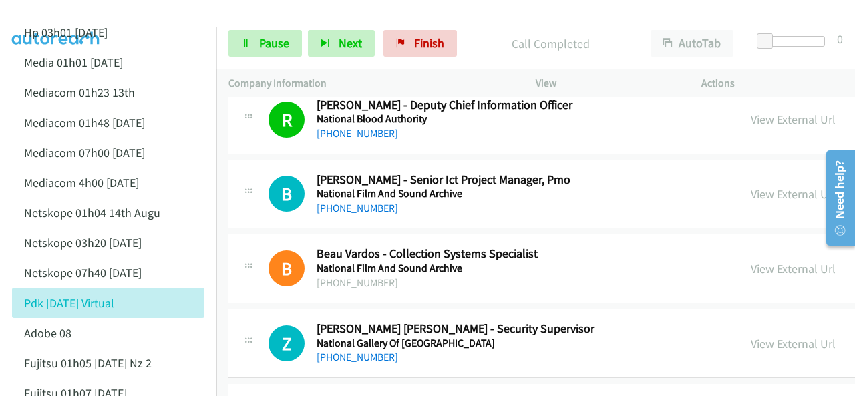
scroll to position [10149, 0]
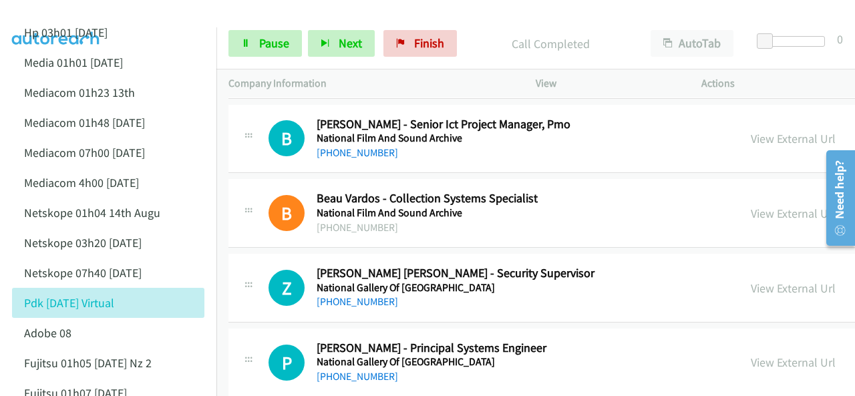
click at [102, 12] on img at bounding box center [56, 23] width 100 height 47
click at [97, 21] on img at bounding box center [56, 23] width 100 height 47
click at [267, 47] on span "Pause" at bounding box center [274, 42] width 30 height 15
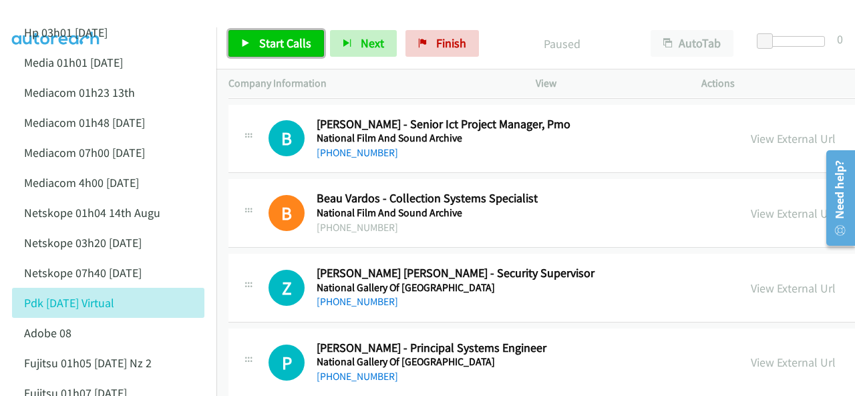
click at [264, 42] on span "Start Calls" at bounding box center [285, 42] width 52 height 15
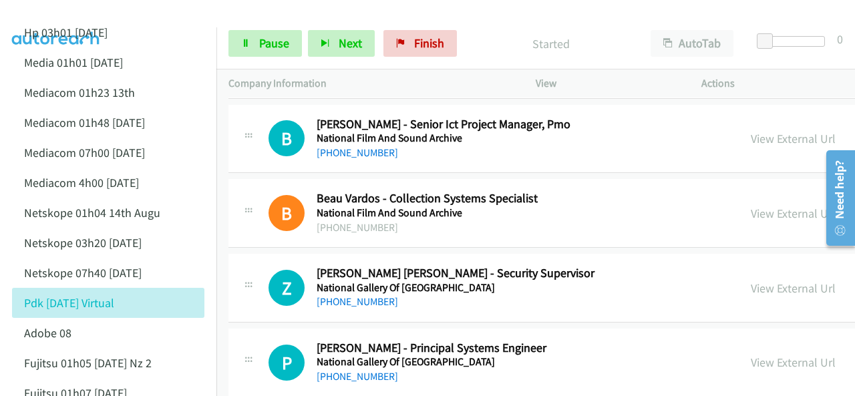
click at [77, 15] on img at bounding box center [56, 23] width 100 height 47
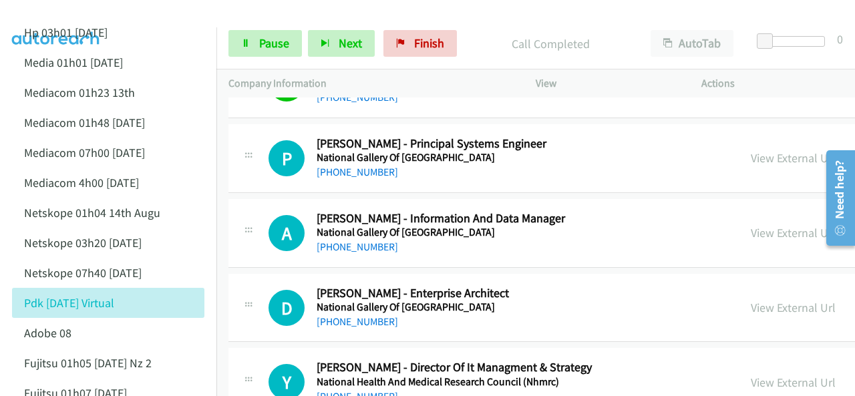
scroll to position [10349, 0]
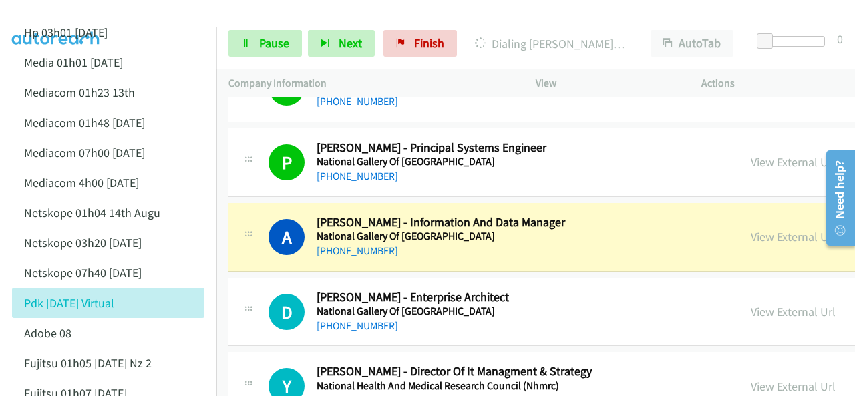
click at [62, 17] on img at bounding box center [56, 23] width 100 height 47
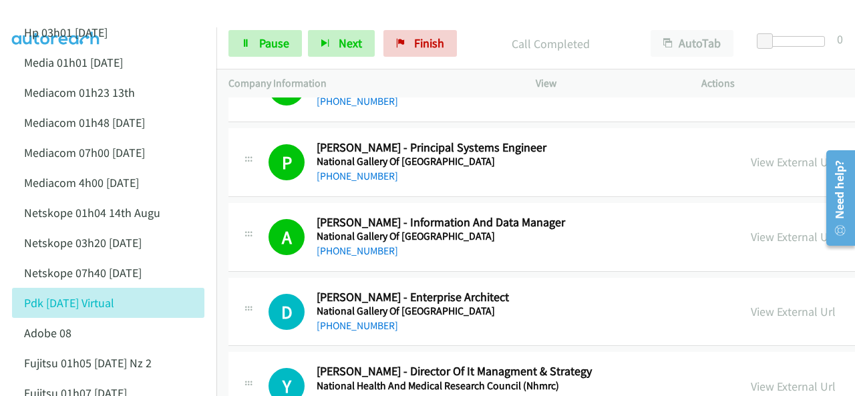
click at [63, 21] on img at bounding box center [56, 23] width 100 height 47
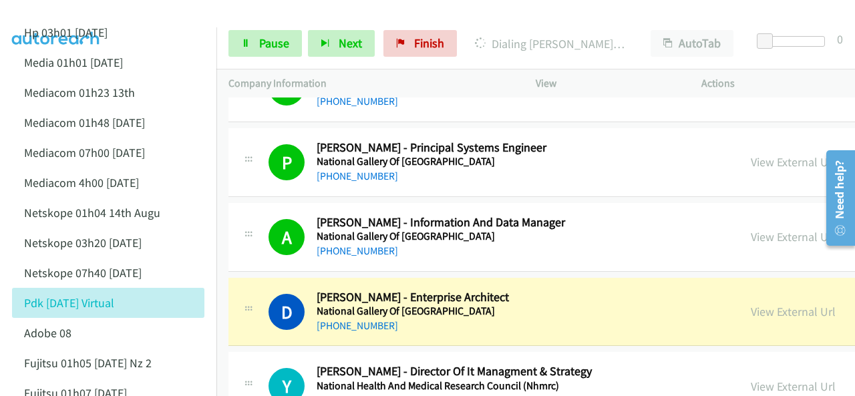
click at [78, 15] on img at bounding box center [56, 23] width 100 height 47
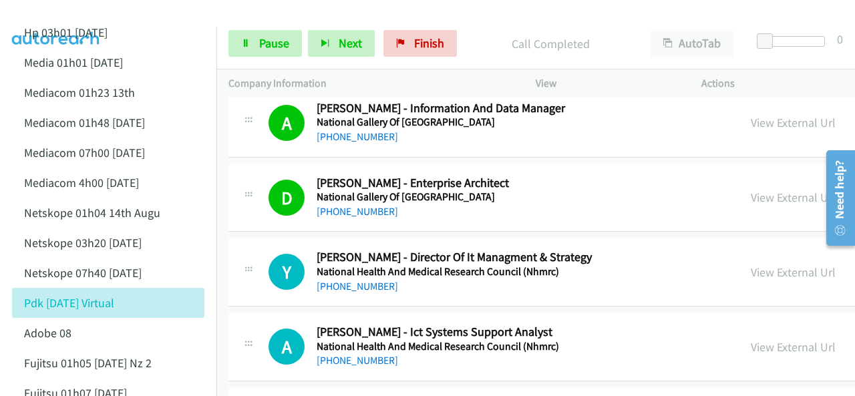
scroll to position [10482, 0]
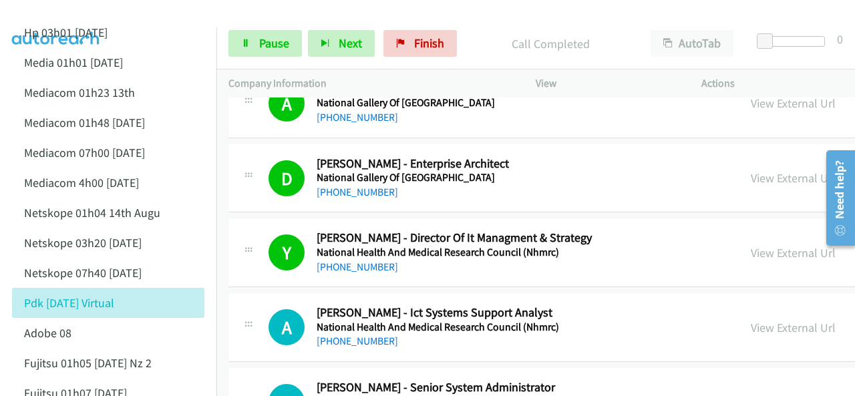
click at [101, 12] on img at bounding box center [56, 23] width 100 height 47
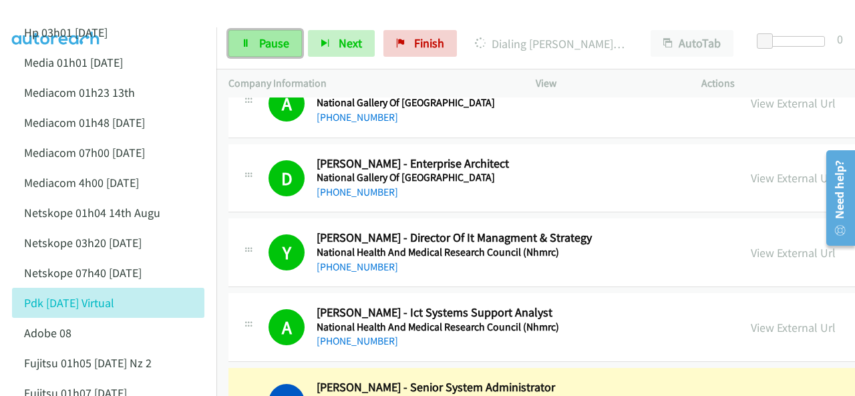
click at [270, 42] on span "Pause" at bounding box center [274, 42] width 30 height 15
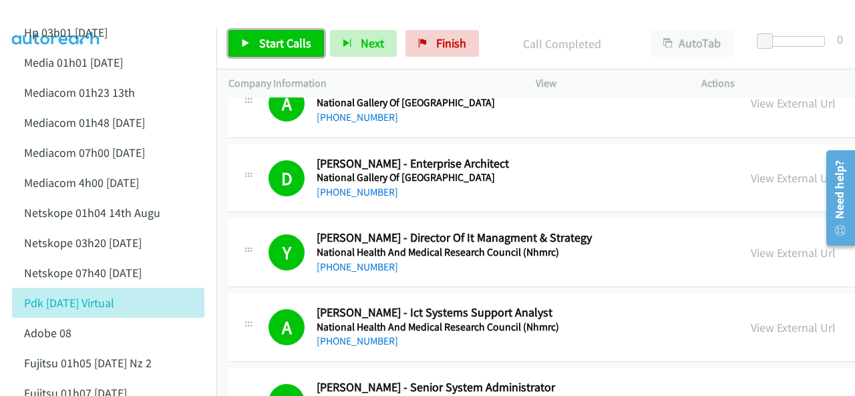
click at [265, 43] on span "Start Calls" at bounding box center [285, 42] width 52 height 15
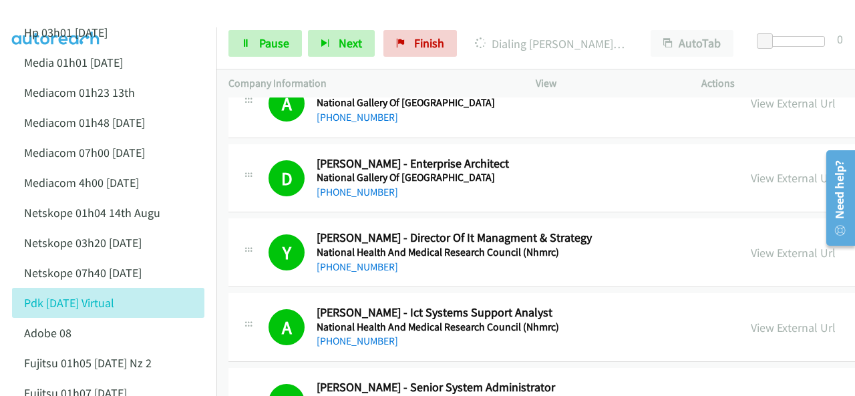
click at [88, 12] on img at bounding box center [56, 23] width 100 height 47
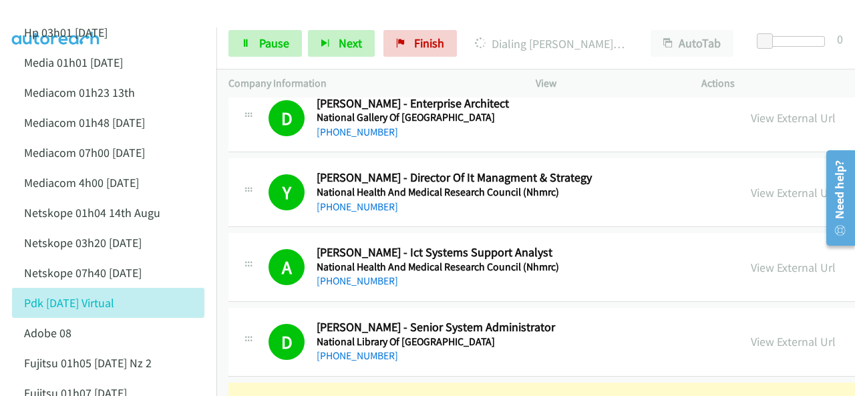
scroll to position [10616, 0]
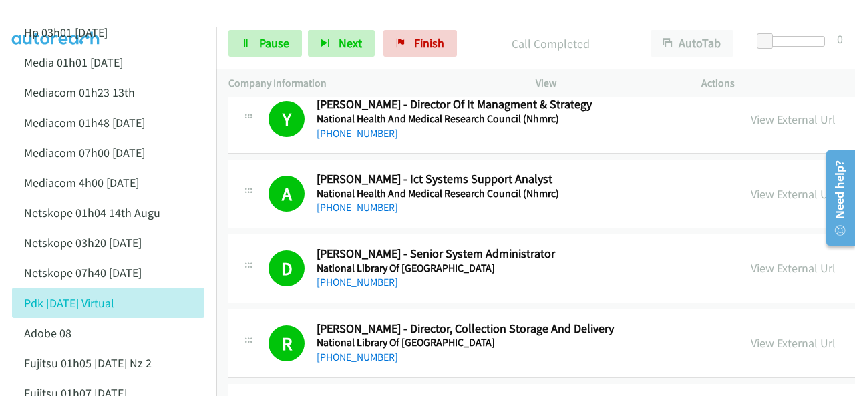
click at [40, 13] on img at bounding box center [56, 23] width 100 height 47
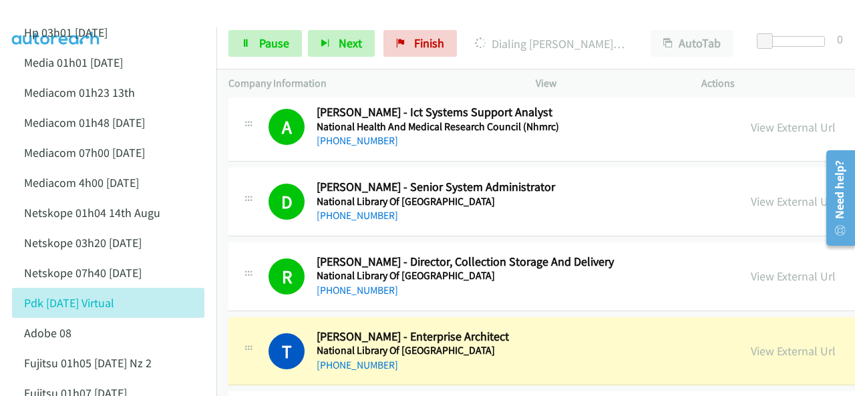
scroll to position [10749, 0]
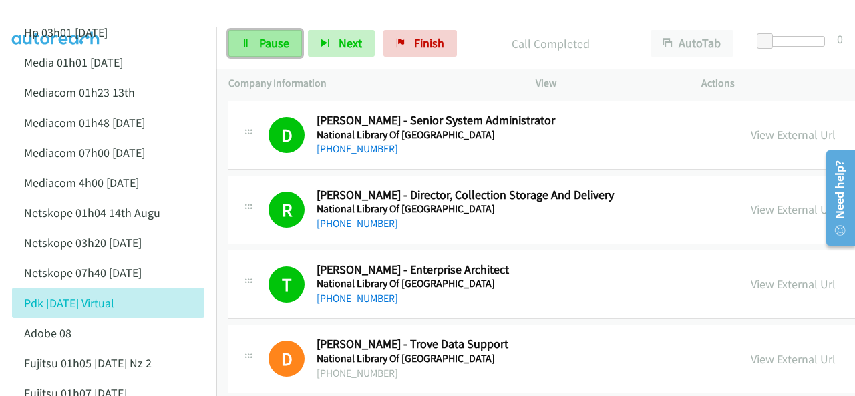
click at [271, 45] on span "Pause" at bounding box center [274, 42] width 30 height 15
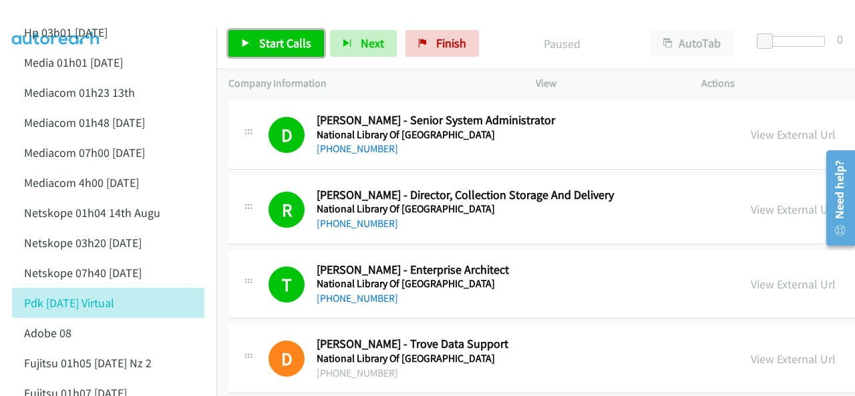
click at [272, 45] on span "Start Calls" at bounding box center [285, 42] width 52 height 15
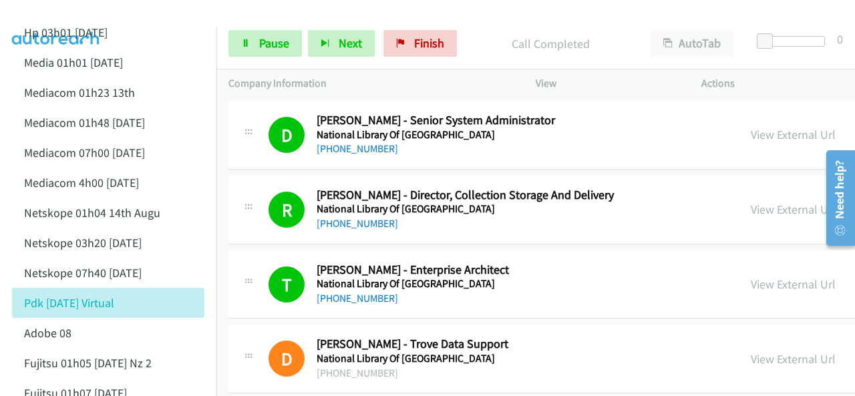
click at [97, 12] on img at bounding box center [56, 23] width 100 height 47
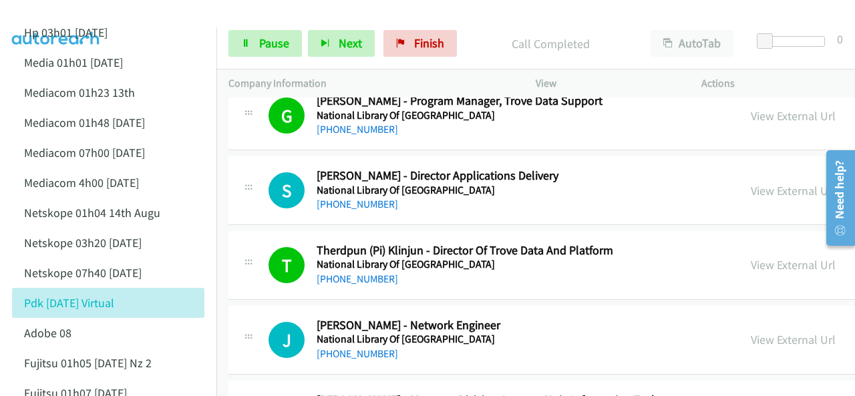
scroll to position [11083, 0]
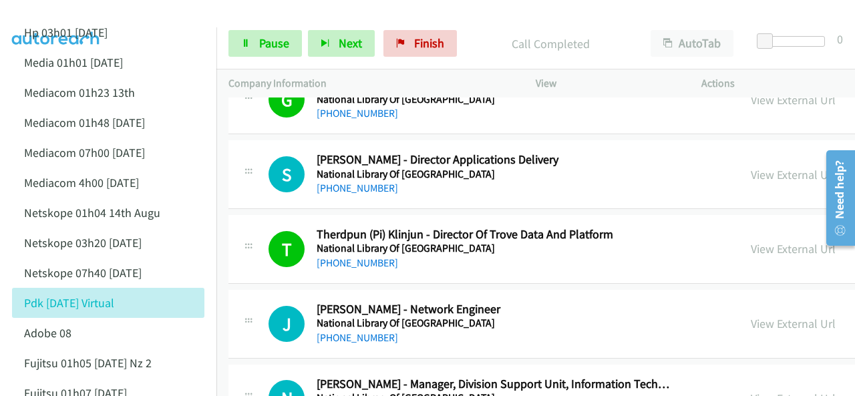
click at [112, 23] on div at bounding box center [421, 25] width 843 height 51
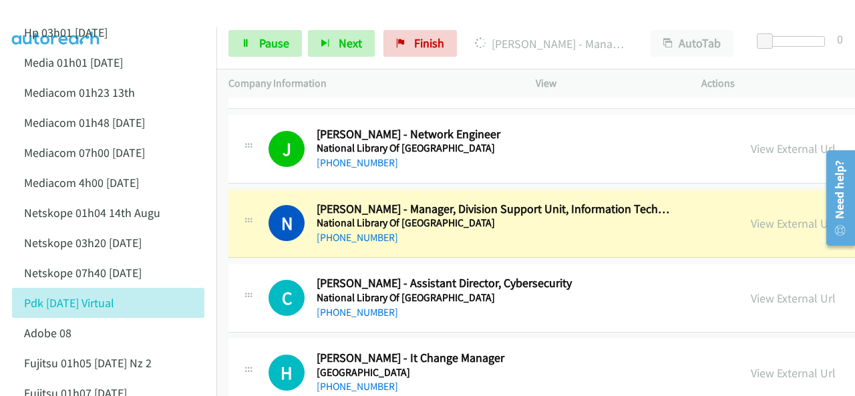
scroll to position [11284, 0]
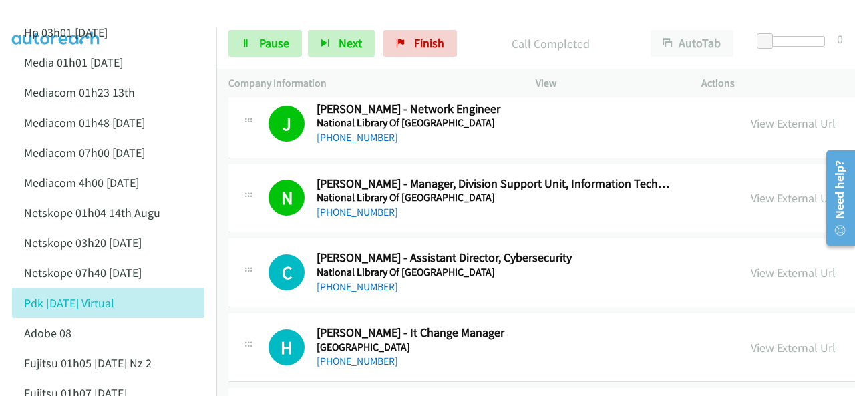
click at [85, 15] on img at bounding box center [56, 23] width 100 height 47
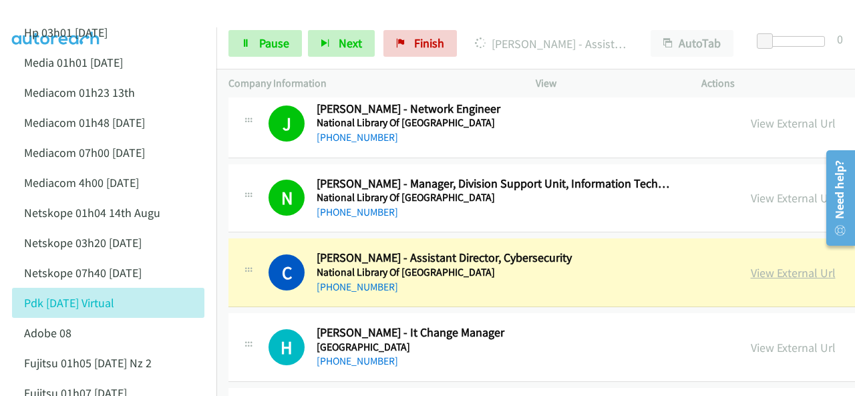
click at [770, 265] on link "View External Url" at bounding box center [792, 272] width 85 height 15
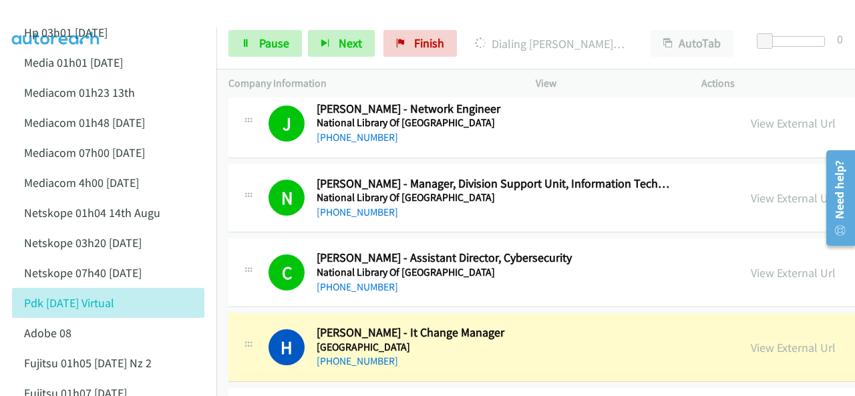
scroll to position [11350, 0]
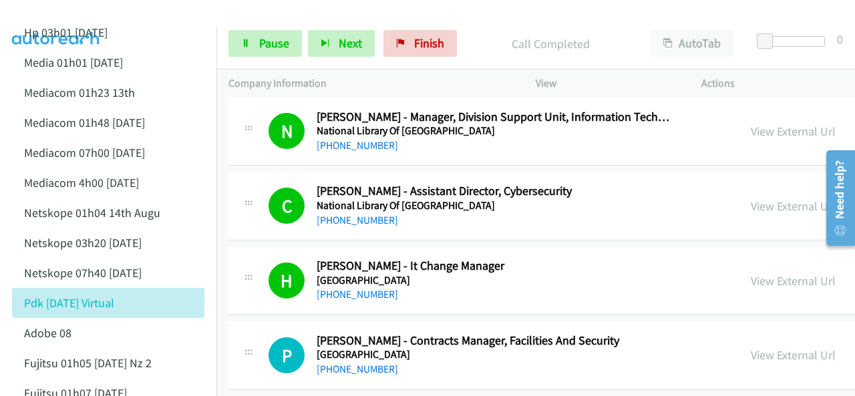
click at [143, 14] on div at bounding box center [421, 25] width 843 height 51
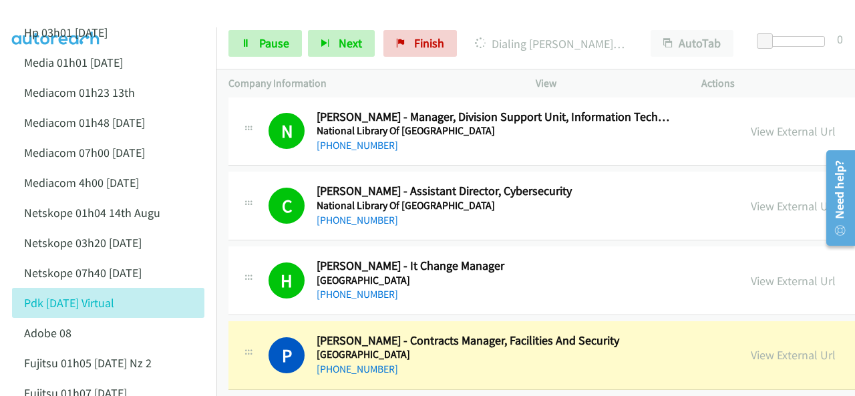
click at [120, 13] on div at bounding box center [421, 25] width 843 height 51
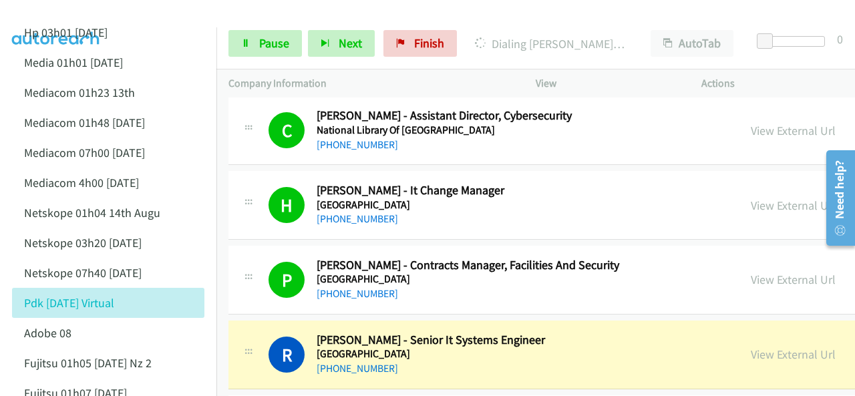
scroll to position [11484, 0]
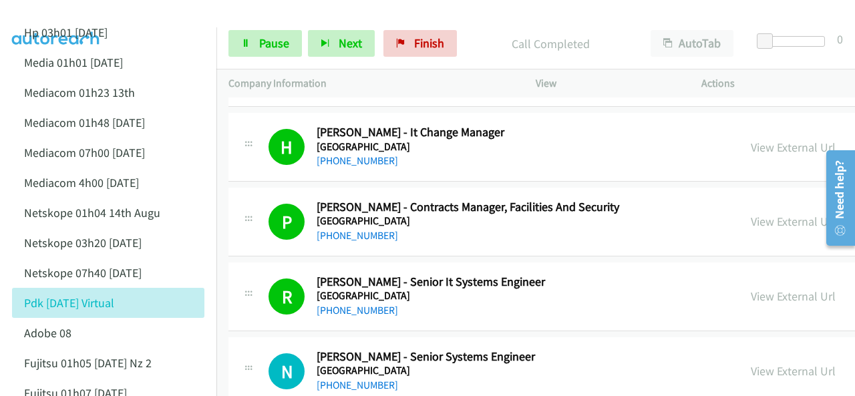
click at [63, 15] on img at bounding box center [56, 23] width 100 height 47
click at [58, 11] on img at bounding box center [56, 23] width 100 height 47
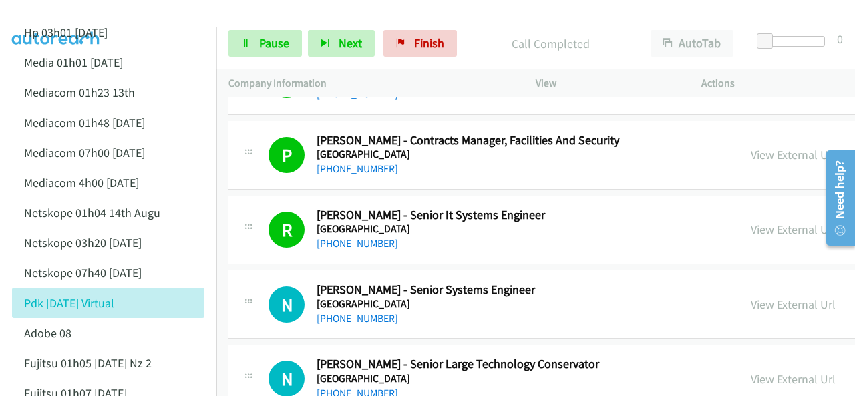
scroll to position [11617, 0]
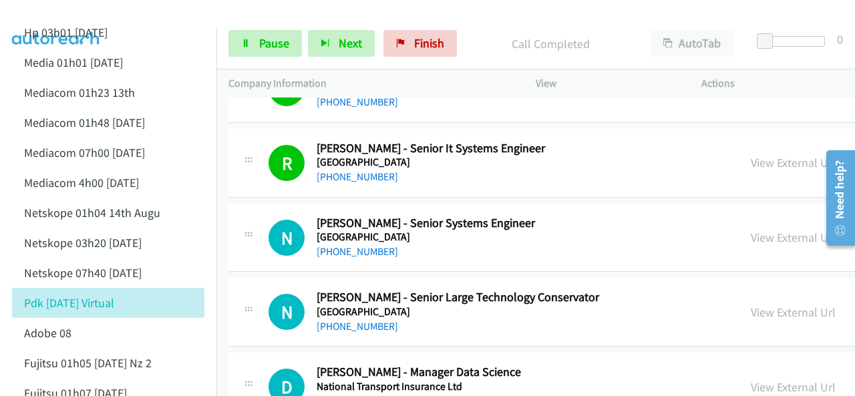
click at [104, 11] on img at bounding box center [56, 23] width 100 height 47
click at [174, 20] on div at bounding box center [421, 25] width 843 height 51
click at [182, 15] on div at bounding box center [421, 25] width 843 height 51
click at [147, 13] on div at bounding box center [421, 25] width 843 height 51
